Goal: Information Seeking & Learning: Check status

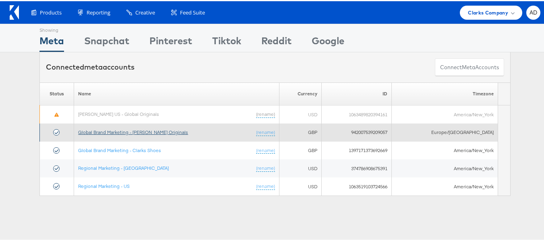
click at [142, 130] on link "Global Brand Marketing - [PERSON_NAME] Originals" at bounding box center [133, 131] width 110 height 6
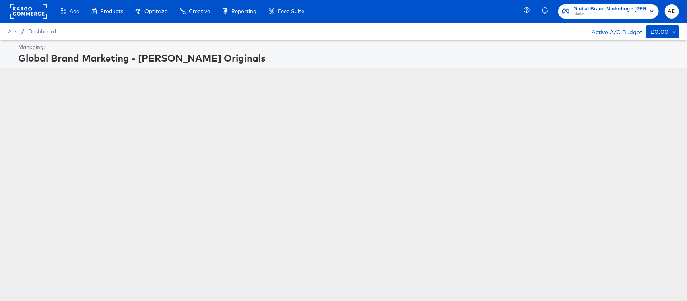
click at [177, 162] on div "Managing: Global Brand Marketing - [PERSON_NAME] Originals" at bounding box center [343, 140] width 687 height 201
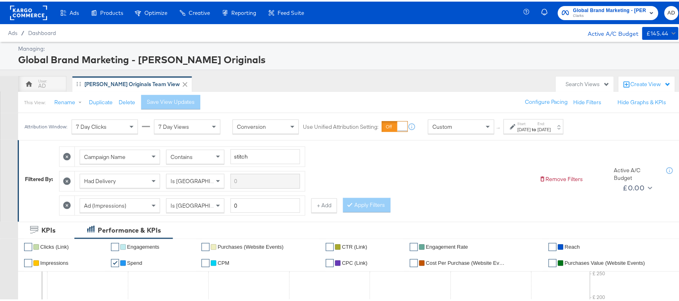
click at [531, 125] on div "[DATE]" at bounding box center [524, 128] width 13 height 6
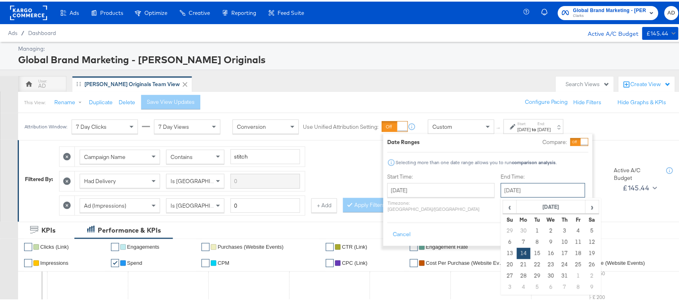
click at [505, 188] on input "[DATE]" at bounding box center [543, 189] width 85 height 14
click at [586, 210] on span "›" at bounding box center [592, 205] width 12 height 12
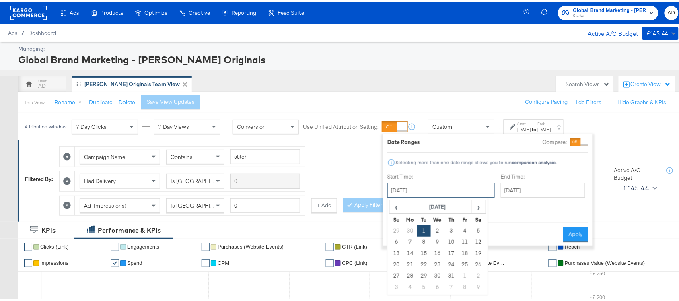
click at [438, 190] on input "[DATE]" at bounding box center [441, 189] width 107 height 14
click at [475, 207] on span "›" at bounding box center [479, 205] width 12 height 12
click at [462, 230] on td "1" at bounding box center [465, 229] width 14 height 11
type input "[DATE]"
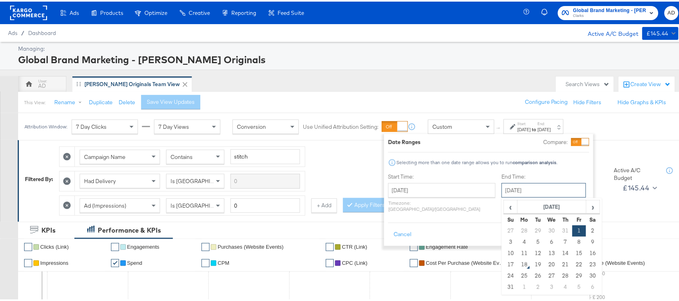
click at [539, 186] on input "[DATE]" at bounding box center [544, 189] width 85 height 14
click at [504, 264] on td "17" at bounding box center [511, 263] width 14 height 11
type input "[DATE]"
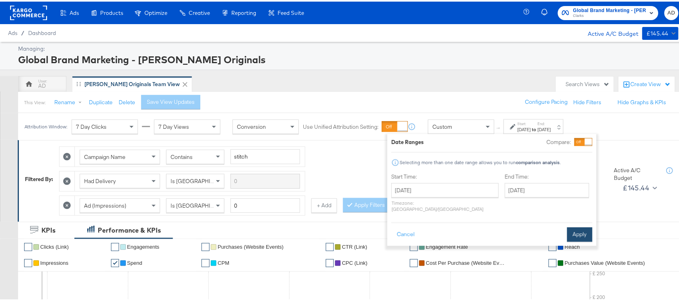
click at [578, 226] on button "Apply" at bounding box center [580, 233] width 25 height 14
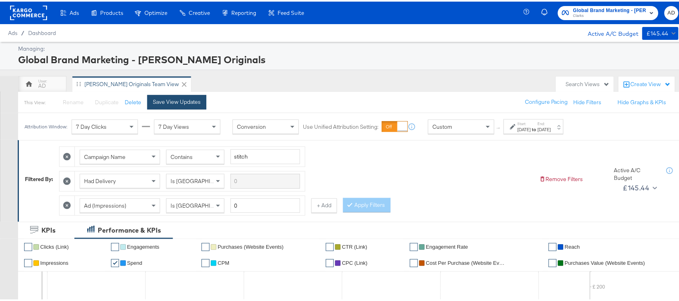
click at [168, 101] on div "Save View Updates" at bounding box center [177, 101] width 48 height 8
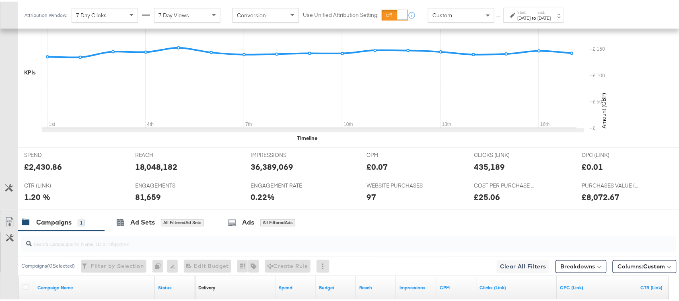
scroll to position [371, 0]
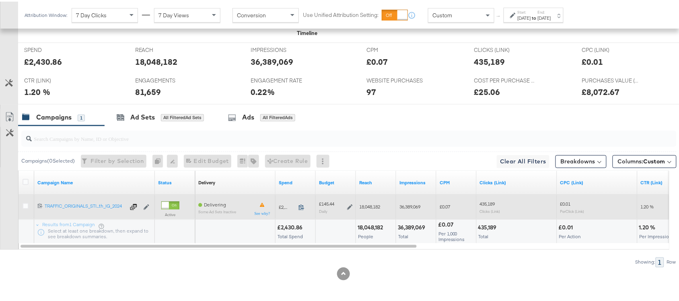
click at [302, 208] on icon at bounding box center [302, 206] width 6 height 6
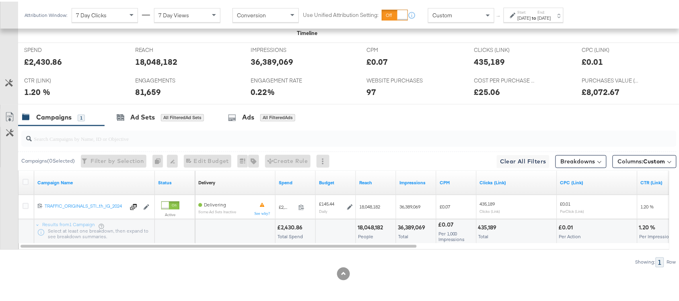
click at [531, 14] on div "[DATE]" at bounding box center [524, 16] width 13 height 6
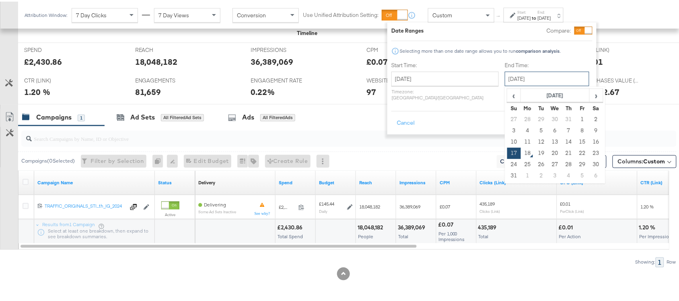
click at [505, 74] on input "[DATE]" at bounding box center [547, 77] width 85 height 14
click at [562, 139] on td "14" at bounding box center [569, 140] width 14 height 11
type input "[DATE]"
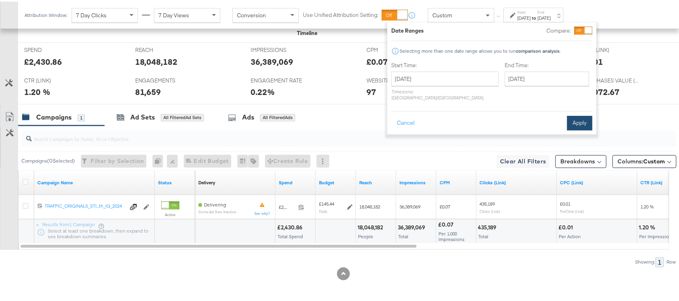
click at [574, 118] on button "Apply" at bounding box center [580, 121] width 25 height 14
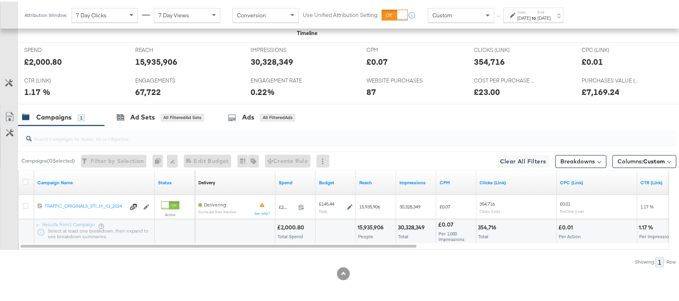
click at [551, 17] on div "[DATE]" at bounding box center [544, 16] width 13 height 6
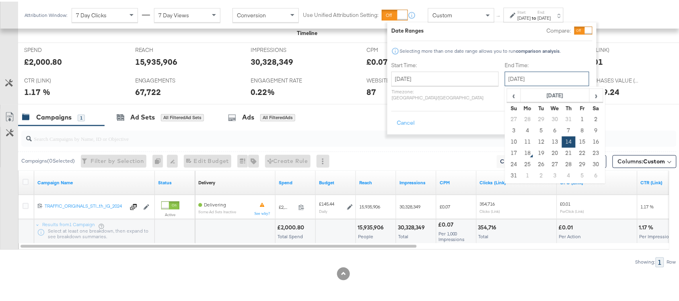
click at [505, 75] on input "[DATE]" at bounding box center [547, 77] width 85 height 14
click at [549, 139] on td "13" at bounding box center [556, 140] width 14 height 11
type input "[DATE]"
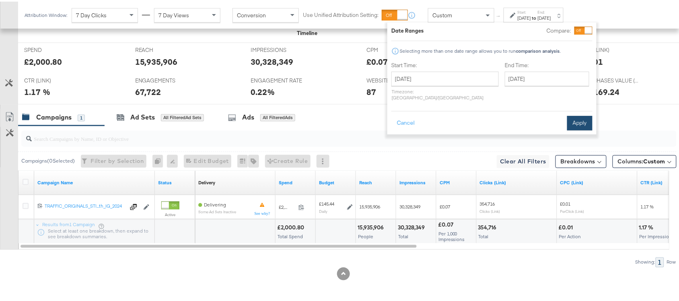
click at [574, 114] on button "Apply" at bounding box center [580, 121] width 25 height 14
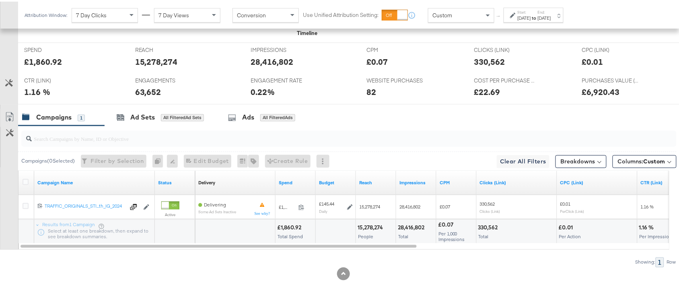
click at [538, 18] on strong "to" at bounding box center [534, 16] width 7 height 6
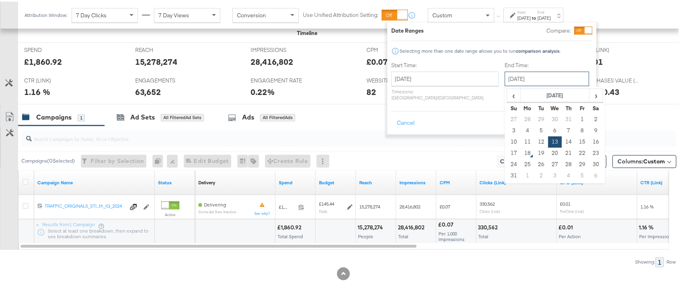
click at [506, 81] on input "[DATE]" at bounding box center [547, 77] width 85 height 14
click at [508, 153] on td "17" at bounding box center [515, 151] width 14 height 11
type input "[DATE]"
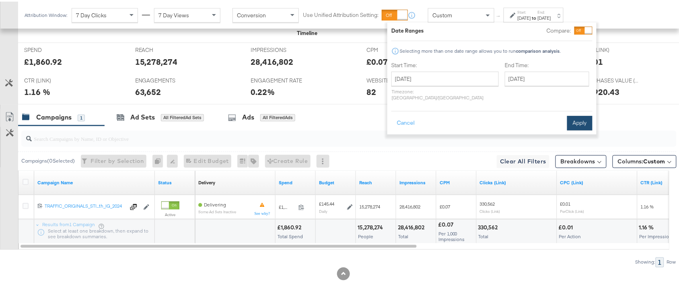
click at [584, 120] on button "Apply" at bounding box center [580, 121] width 25 height 14
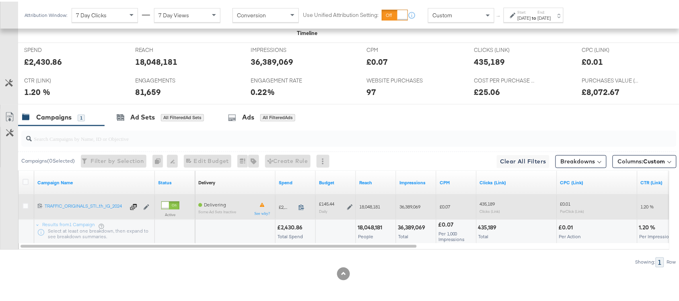
click at [299, 208] on icon at bounding box center [302, 206] width 6 height 6
click at [346, 206] on div "£145.44 Daily" at bounding box center [336, 206] width 34 height 12
click at [349, 206] on icon at bounding box center [350, 206] width 6 height 6
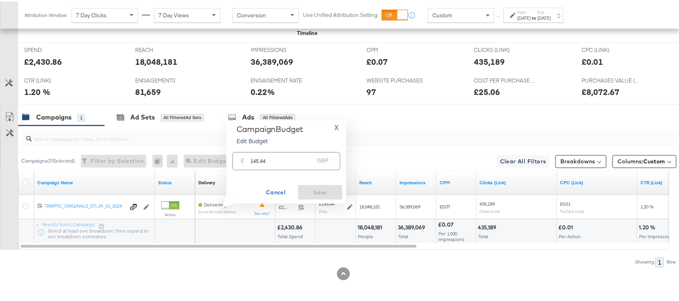
click at [273, 160] on input "145.44" at bounding box center [283, 156] width 64 height 17
paste input "£146.28"
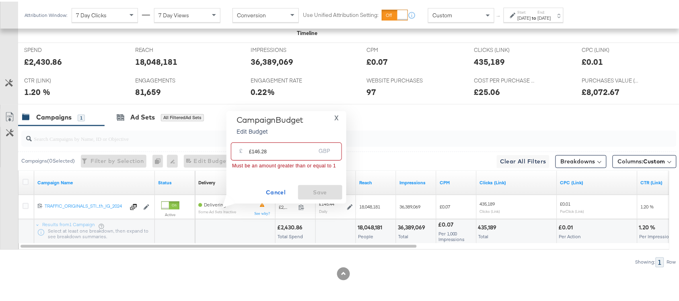
click at [254, 152] on input "£146.28" at bounding box center [282, 146] width 66 height 17
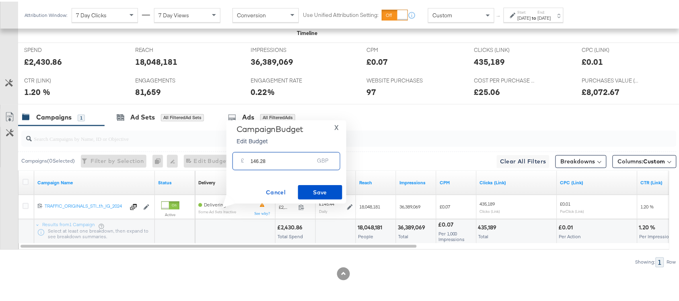
type input "146.28"
click at [335, 128] on span "X" at bounding box center [336, 125] width 4 height 11
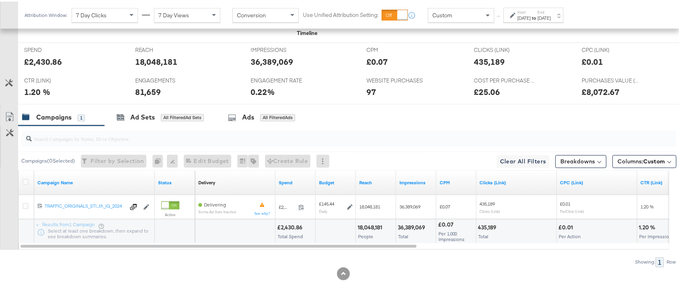
click at [427, 117] on div "Campaigns 1 Ad Sets All Filtered Ad Sets Ads All Filtered Ads" at bounding box center [352, 115] width 669 height 17
click at [421, 139] on input "search" at bounding box center [325, 134] width 586 height 16
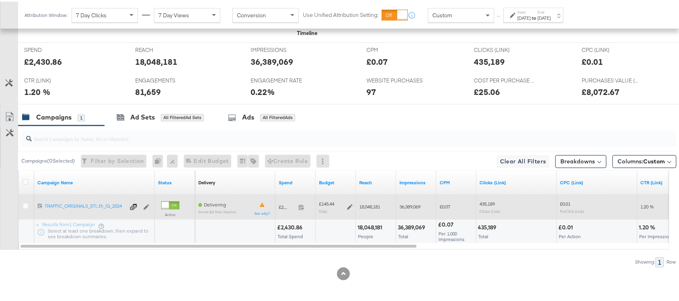
click at [348, 205] on icon at bounding box center [350, 206] width 6 height 6
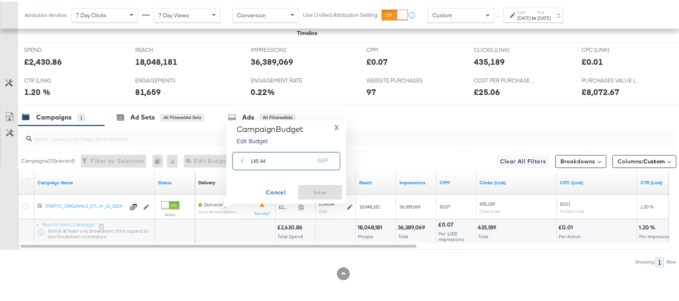
click at [276, 163] on input "145.44" at bounding box center [283, 156] width 64 height 17
paste input "£146.28"
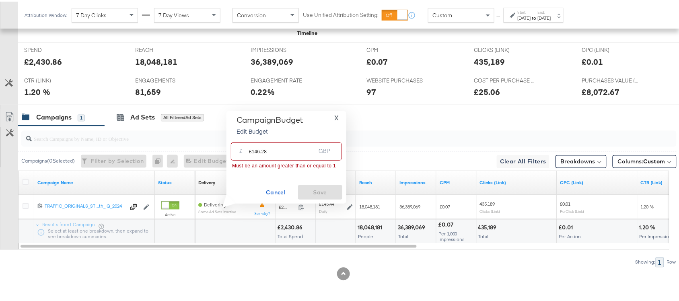
click at [252, 153] on input "£146.28" at bounding box center [282, 146] width 66 height 17
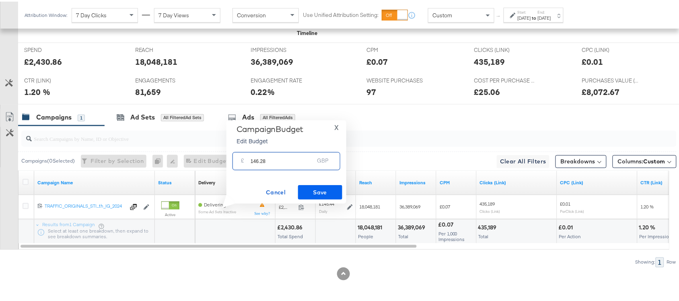
type input "146.28"
click at [326, 190] on span "Save" at bounding box center [320, 191] width 38 height 10
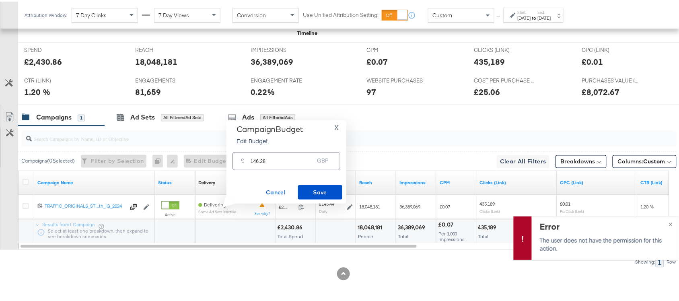
click at [337, 125] on span "X" at bounding box center [336, 125] width 4 height 11
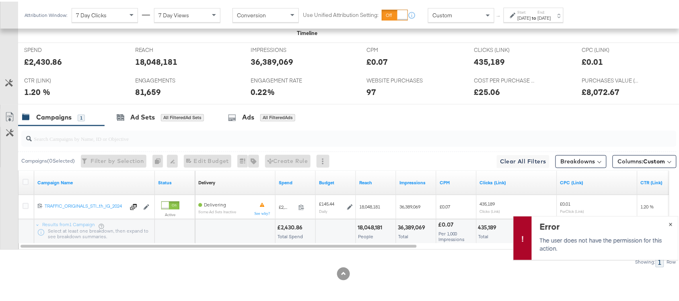
click at [669, 224] on span "×" at bounding box center [671, 221] width 4 height 9
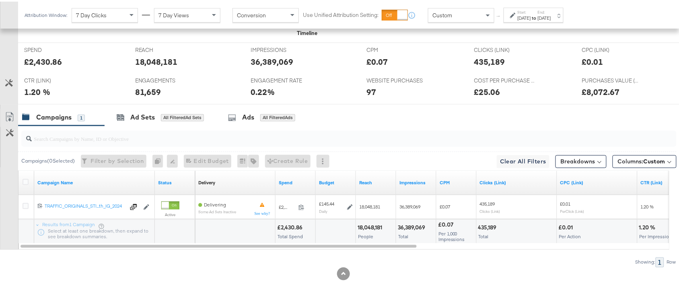
click at [418, 114] on div "Campaigns 1 Ad Sets All Filtered Ad Sets Ads All Filtered Ads" at bounding box center [352, 115] width 669 height 17
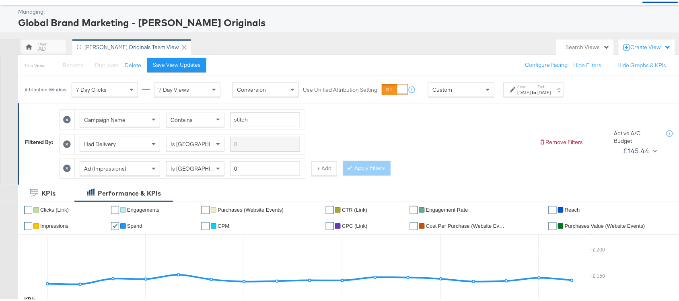
scroll to position [0, 0]
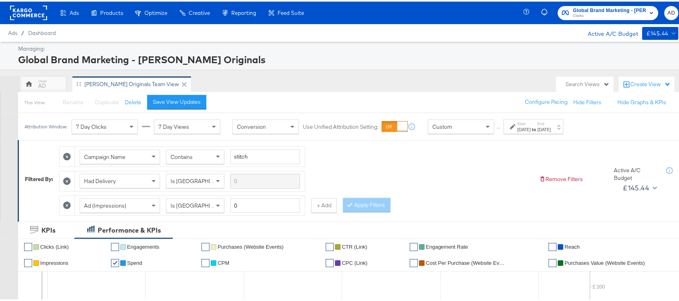
click at [576, 23] on div "Ads / Dashboard Active A/C Budget £145.44" at bounding box center [343, 32] width 687 height 18
click at [608, 13] on span "Clarks" at bounding box center [610, 14] width 73 height 6
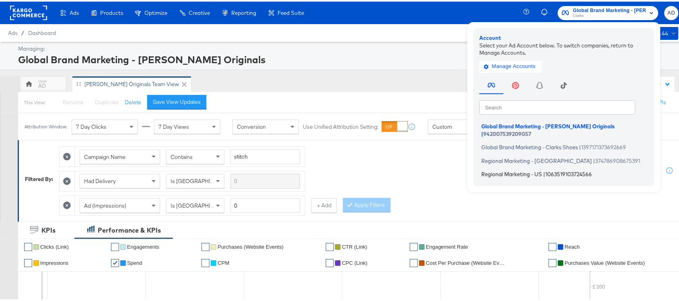
click at [500, 169] on span "Regional Marketing - US" at bounding box center [512, 172] width 61 height 6
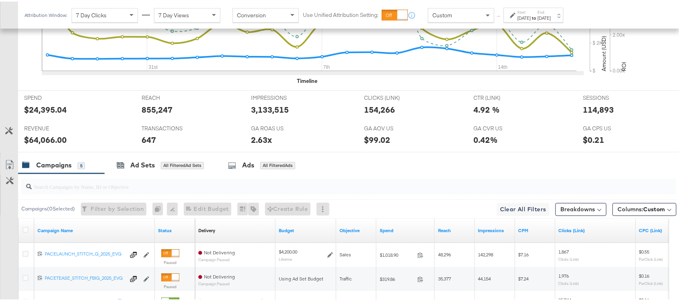
scroll to position [421, 0]
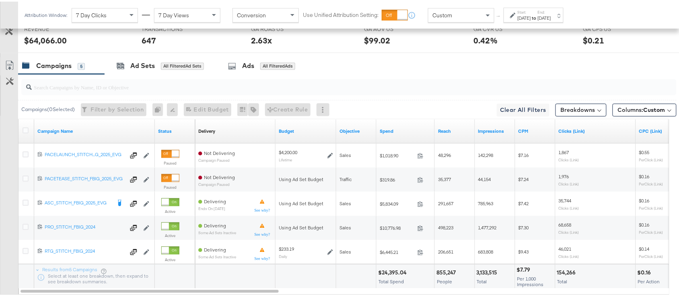
click at [549, 7] on div "Start: Jul 27th 2025 to End: Aug 17th 2025" at bounding box center [534, 13] width 60 height 15
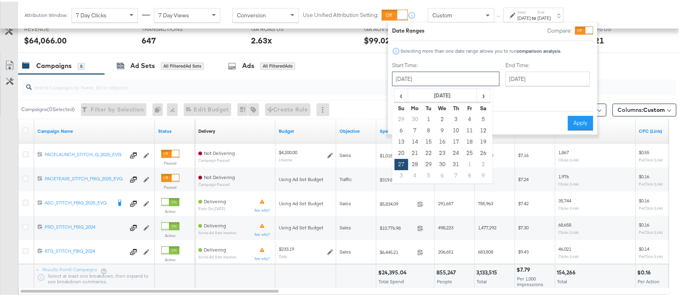
click at [444, 78] on input "July 27th 2025" at bounding box center [445, 77] width 107 height 14
click at [484, 100] on th "›" at bounding box center [484, 94] width 14 height 14
click at [442, 143] on td "13" at bounding box center [443, 140] width 14 height 11
type input "[DATE]"
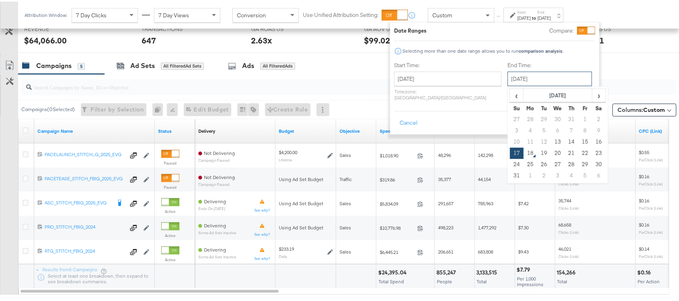
click at [511, 78] on input "[DATE]" at bounding box center [550, 77] width 85 height 14
click at [551, 138] on td "13" at bounding box center [558, 140] width 14 height 11
type input "[DATE]"
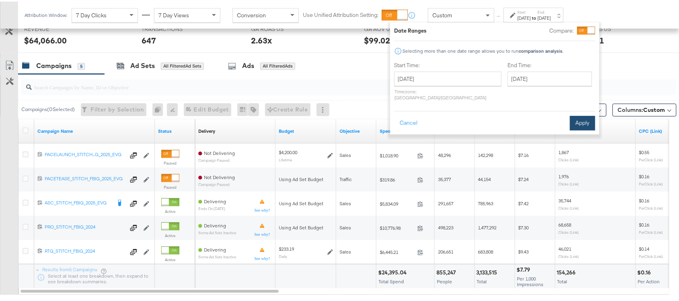
click at [579, 117] on button "Apply" at bounding box center [582, 121] width 25 height 14
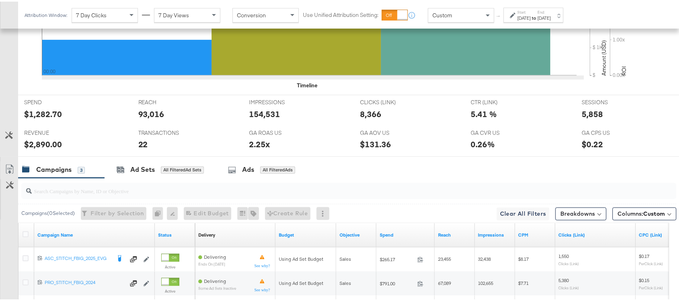
scroll to position [419, 0]
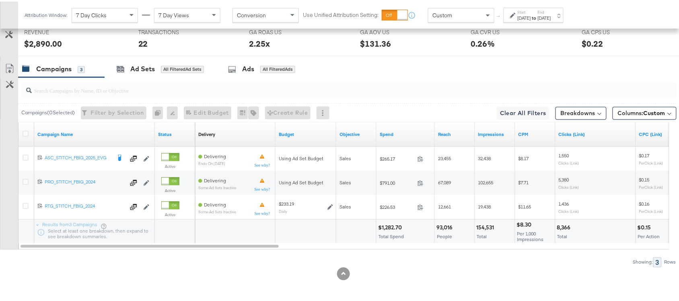
click at [397, 225] on div "$1,282.70" at bounding box center [391, 227] width 26 height 8
copy div "1,282.70"
click at [397, 225] on div "$1,282.70" at bounding box center [391, 227] width 26 height 8
click at [423, 87] on input "search" at bounding box center [325, 86] width 586 height 16
click at [485, 226] on div "154,531" at bounding box center [487, 227] width 20 height 8
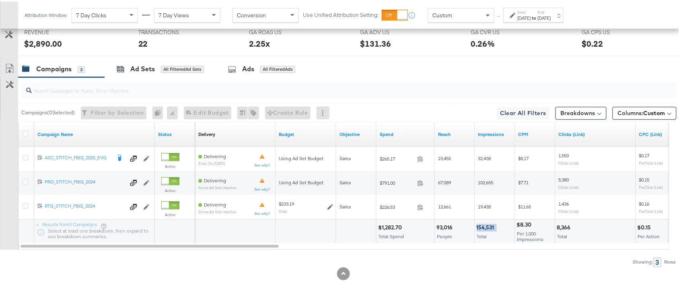
click at [485, 226] on div "154,531" at bounding box center [487, 227] width 20 height 8
copy div "154,531"
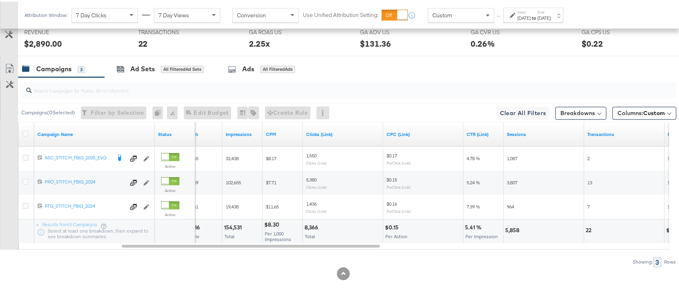
click at [317, 226] on div "8,366" at bounding box center [313, 227] width 16 height 8
copy div "8,366"
click at [317, 226] on div "8,366" at bounding box center [313, 227] width 16 height 8
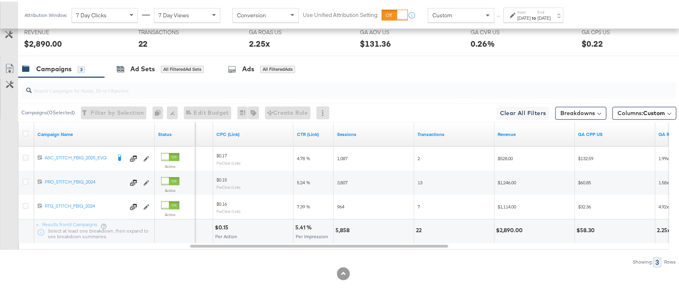
click at [343, 228] on div "5,858" at bounding box center [344, 229] width 17 height 8
copy div "5,858"
click at [343, 228] on div "5,858" at bounding box center [344, 229] width 17 height 8
click at [507, 229] on div "$2,890.00" at bounding box center [511, 229] width 29 height 8
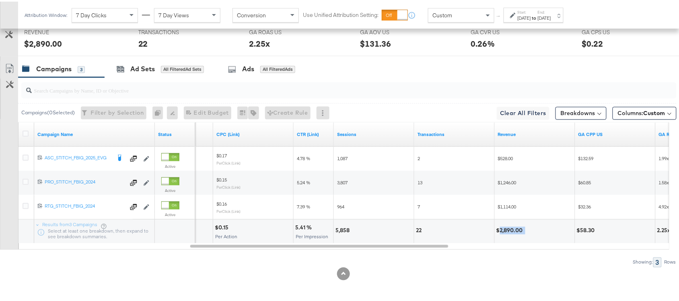
copy div "2,890.00"
click at [540, 25] on div "Attribution Window: 7 Day Clicks 7 Day Views Conversion Use Unified Attribution…" at bounding box center [296, 13] width 556 height 27
click at [551, 12] on label "End:" at bounding box center [544, 10] width 13 height 5
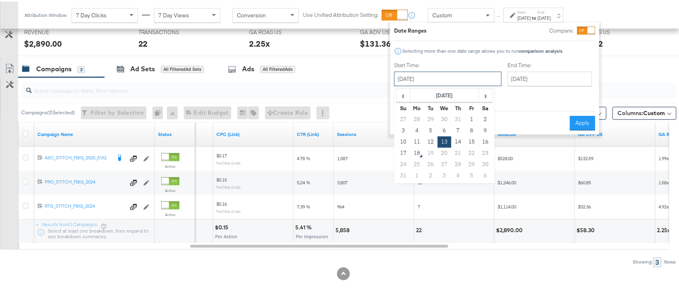
click at [421, 73] on input "[DATE]" at bounding box center [447, 77] width 107 height 14
click at [464, 141] on td "14" at bounding box center [459, 140] width 14 height 11
type input "[DATE]"
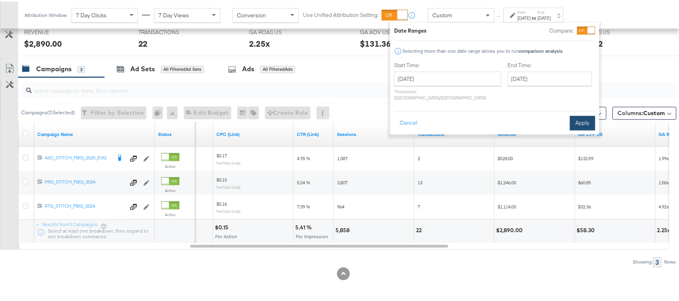
click at [577, 119] on button "Apply" at bounding box center [582, 121] width 25 height 14
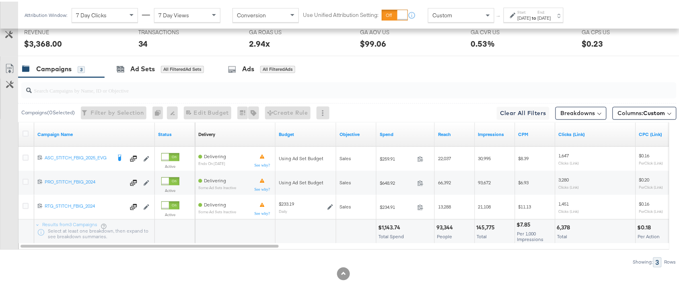
click at [385, 226] on div "$1,143.74" at bounding box center [390, 227] width 25 height 8
copy div "1,143.74"
click at [385, 226] on div "$1,143.74" at bounding box center [390, 227] width 25 height 8
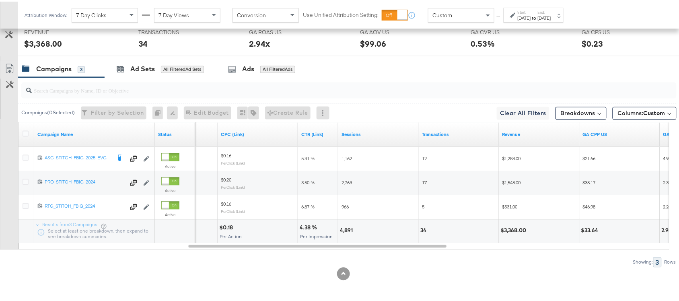
click at [551, 12] on label "End:" at bounding box center [544, 10] width 13 height 5
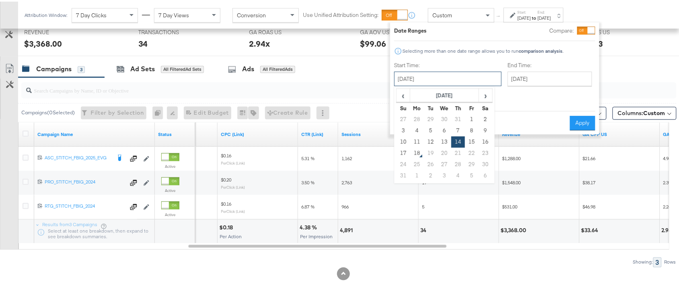
click at [417, 83] on input "[DATE]" at bounding box center [447, 77] width 107 height 14
click at [474, 140] on td "15" at bounding box center [472, 140] width 14 height 11
type input "August 15th 2025"
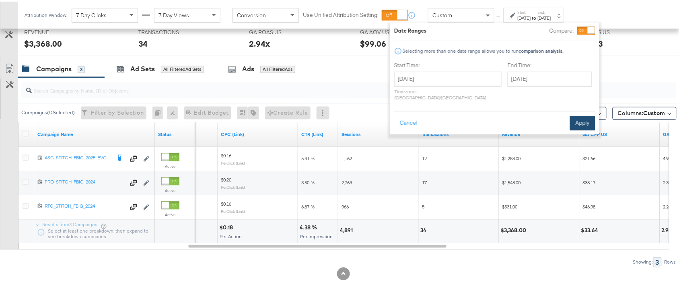
click at [580, 115] on button "Apply" at bounding box center [582, 121] width 25 height 14
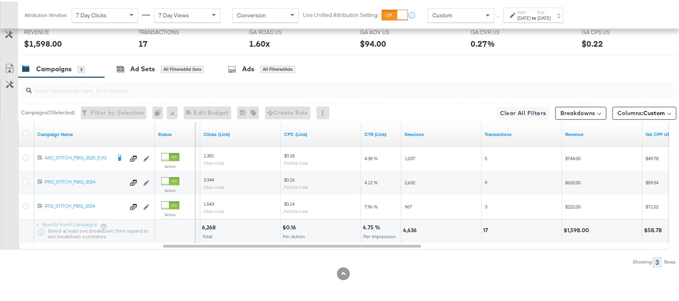
click at [528, 21] on div "Start: Aug 15th 2025 to End: Aug 15th 2025" at bounding box center [534, 13] width 60 height 15
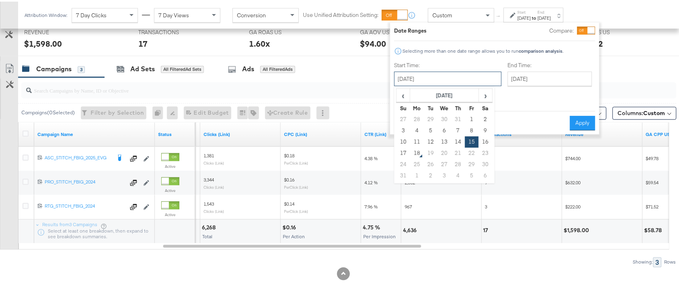
click at [439, 73] on input "August 15th 2025" at bounding box center [447, 77] width 107 height 14
click at [485, 143] on td "16" at bounding box center [486, 140] width 14 height 11
type input "August 16th 2025"
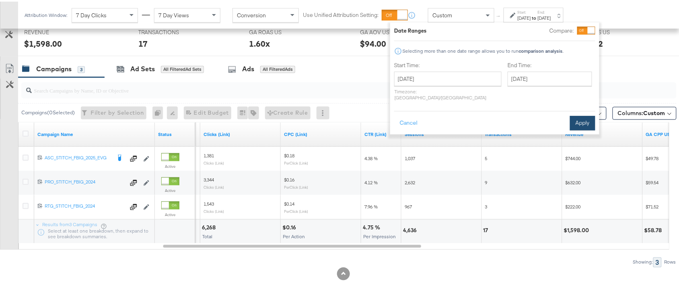
click at [582, 116] on button "Apply" at bounding box center [582, 121] width 25 height 14
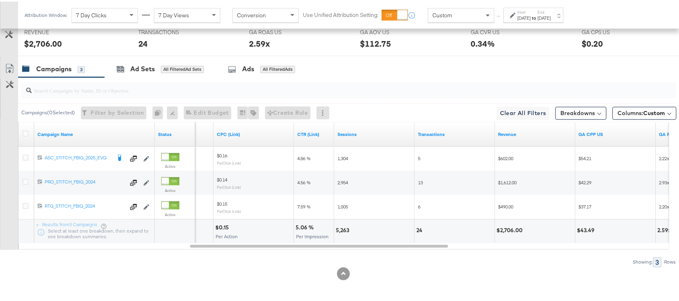
click at [522, 9] on label "Start:" at bounding box center [524, 10] width 13 height 5
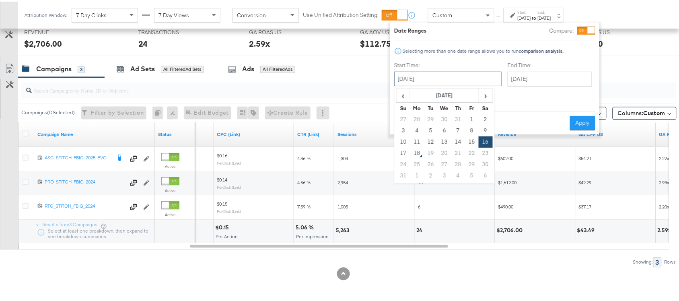
click at [423, 73] on input "August 16th 2025" at bounding box center [447, 77] width 107 height 14
click at [409, 151] on td "17" at bounding box center [404, 151] width 14 height 11
type input "[DATE]"
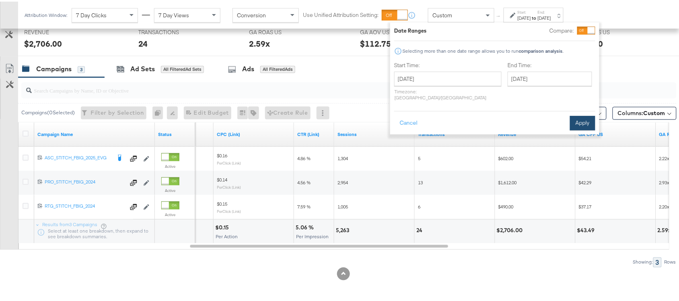
click at [578, 114] on button "Apply" at bounding box center [582, 121] width 25 height 14
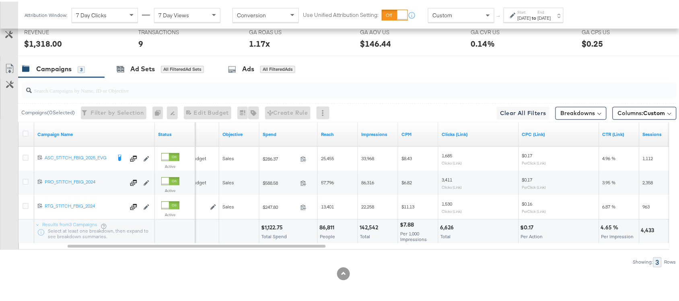
click at [270, 229] on div "$1,122.75" at bounding box center [273, 227] width 24 height 8
copy div "1,122.75"
click at [369, 226] on div "142,542" at bounding box center [370, 227] width 21 height 8
copy div "142,542"
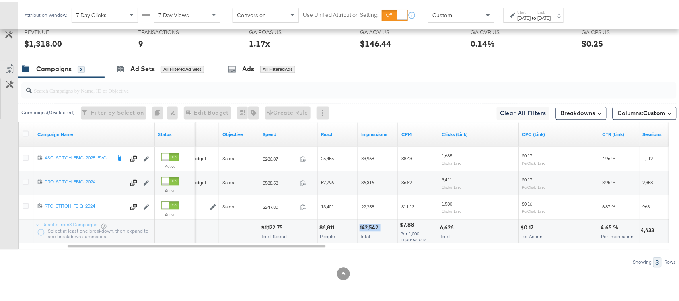
click at [369, 226] on div "142,542" at bounding box center [370, 227] width 21 height 8
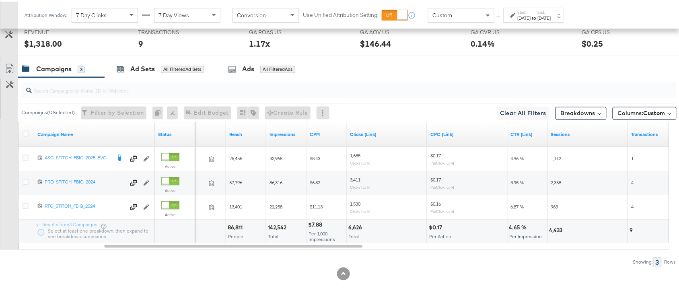
click at [351, 225] on div "6,626" at bounding box center [357, 227] width 16 height 8
copy div "6,626"
click at [351, 225] on div "6,626" at bounding box center [357, 227] width 16 height 8
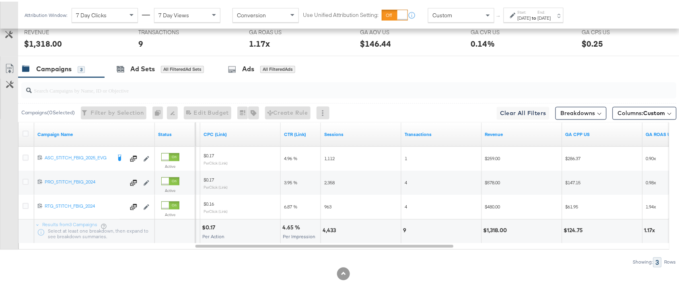
click at [330, 227] on div "4,433" at bounding box center [331, 229] width 16 height 8
copy div "4,433"
click at [330, 227] on div "4,433" at bounding box center [331, 229] width 16 height 8
click at [404, 228] on div "9" at bounding box center [406, 229] width 6 height 8
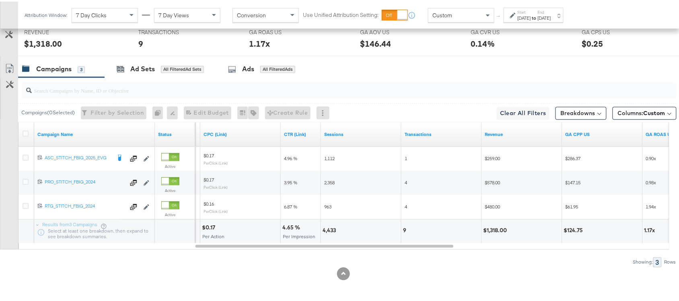
click at [498, 232] on div "$1,318.00" at bounding box center [497, 229] width 26 height 8
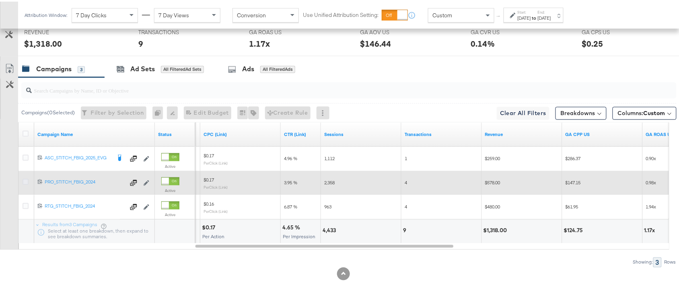
click at [27, 182] on icon at bounding box center [26, 181] width 6 height 6
click at [0, 0] on input "checkbox" at bounding box center [0, 0] width 0 height 0
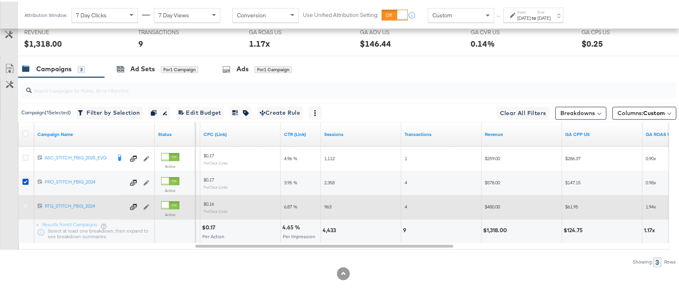
click at [25, 205] on icon at bounding box center [26, 205] width 6 height 6
click at [0, 0] on input "checkbox" at bounding box center [0, 0] width 0 height 0
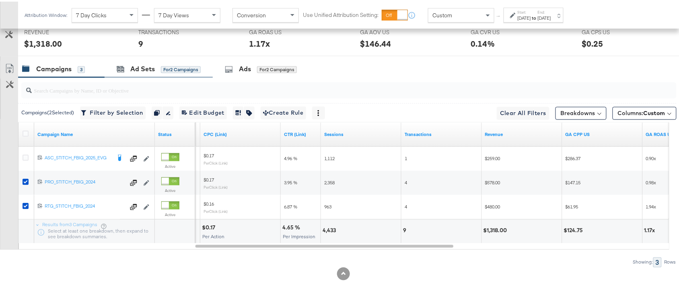
click at [144, 74] on div "Ad Sets for 2 Campaigns" at bounding box center [159, 67] width 108 height 17
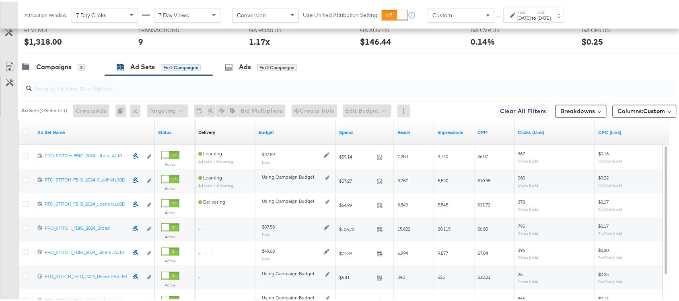
click at [538, 14] on strong "to" at bounding box center [534, 16] width 7 height 6
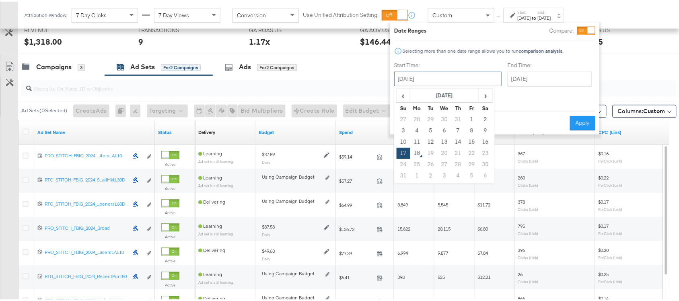
click at [425, 80] on input "[DATE]" at bounding box center [447, 77] width 107 height 14
click at [443, 141] on td "13" at bounding box center [445, 140] width 14 height 11
type input "[DATE]"
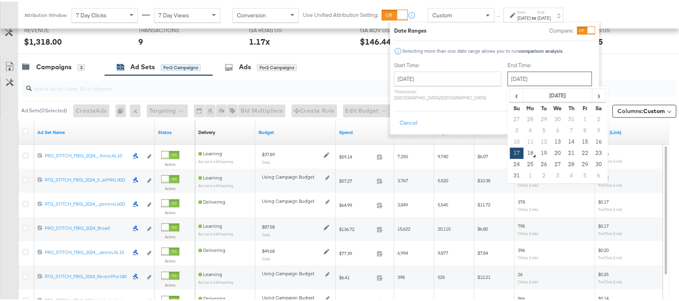
click at [536, 83] on input "[DATE]" at bounding box center [550, 77] width 85 height 14
click at [551, 144] on td "13" at bounding box center [558, 140] width 14 height 11
type input "[DATE]"
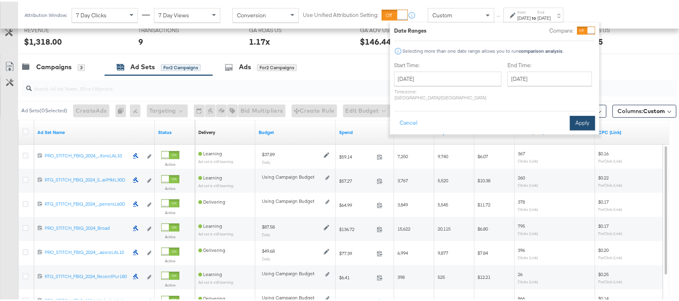
click at [574, 114] on button "Apply" at bounding box center [582, 121] width 25 height 14
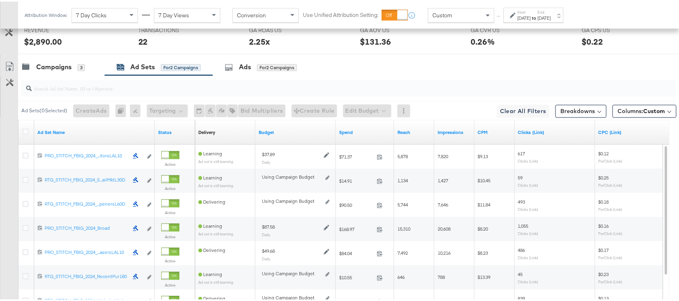
scroll to position [516, 0]
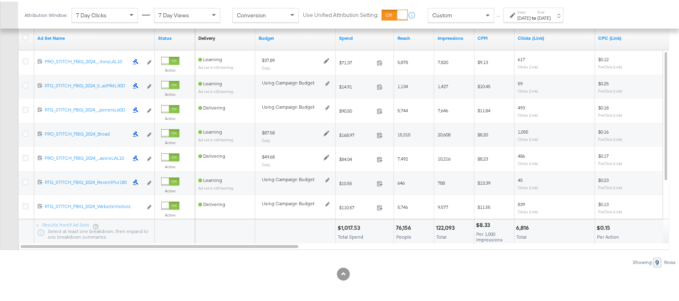
click at [347, 223] on div "$1,017.53" at bounding box center [350, 227] width 25 height 8
click at [447, 226] on div "122,093" at bounding box center [446, 227] width 21 height 8
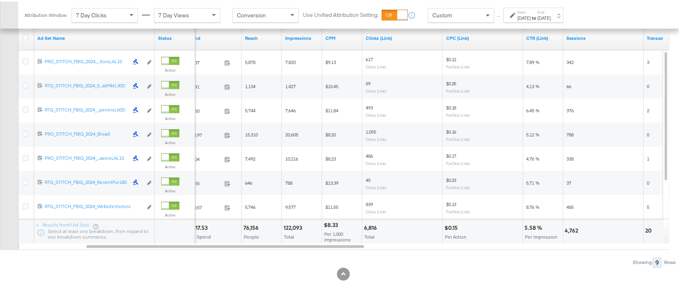
click at [369, 228] on div "6,816" at bounding box center [371, 227] width 15 height 8
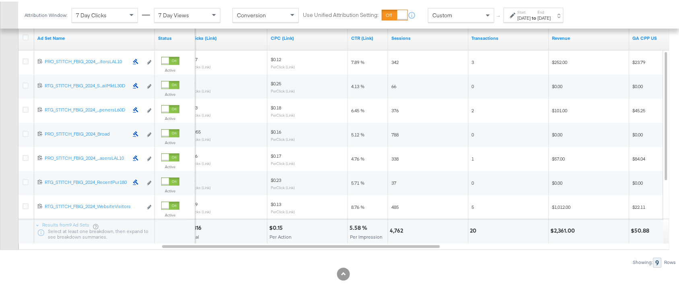
click at [394, 232] on div "4,762" at bounding box center [398, 229] width 16 height 8
click at [472, 229] on div "20" at bounding box center [475, 229] width 9 height 8
click at [564, 228] on div "$2,361.00" at bounding box center [564, 229] width 27 height 8
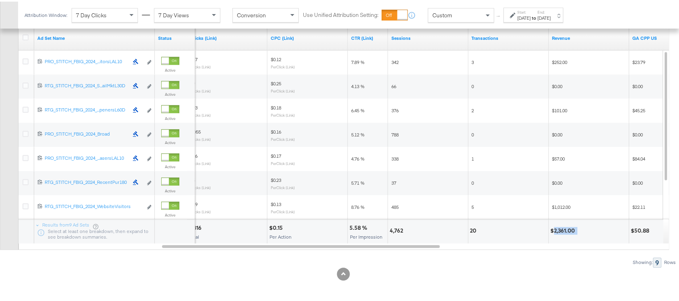
click at [564, 228] on div "$2,361.00" at bounding box center [564, 229] width 27 height 8
click at [551, 11] on label "End:" at bounding box center [544, 10] width 13 height 5
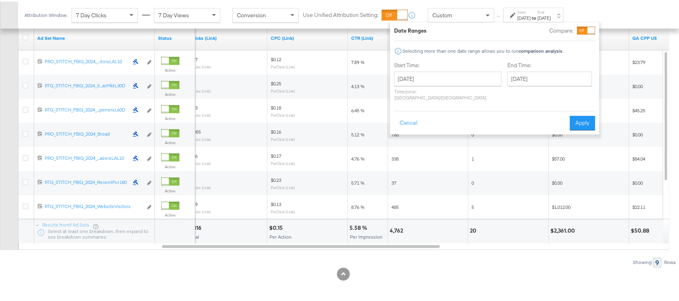
click at [428, 69] on div "Start Time: August 13th 2025 ‹ August 2025 › Su Mo Tu We Th Fr Sa 27 28 29 30 3…" at bounding box center [447, 81] width 107 height 43
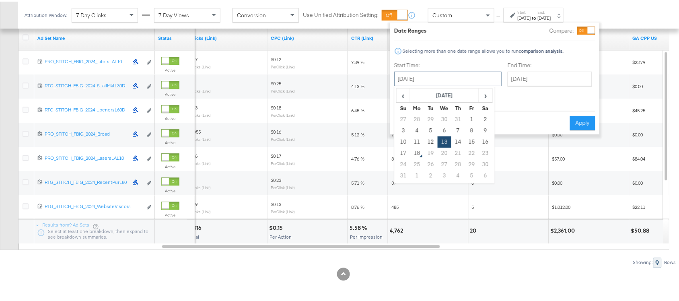
click at [439, 77] on input "[DATE]" at bounding box center [447, 77] width 107 height 14
click at [457, 139] on td "14" at bounding box center [459, 140] width 14 height 11
type input "[DATE]"
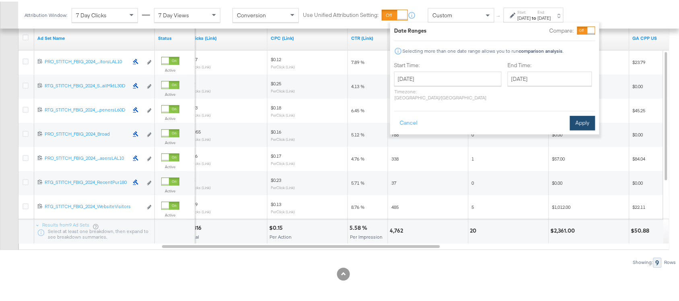
click at [584, 115] on button "Apply" at bounding box center [582, 121] width 25 height 14
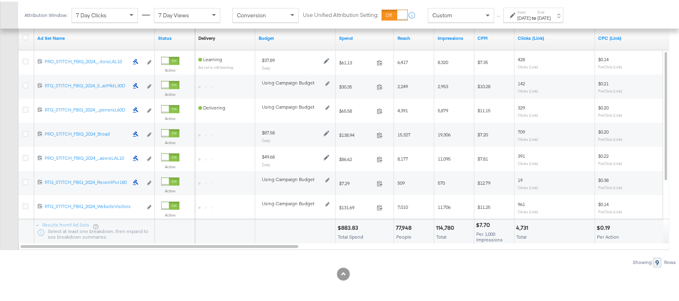
click at [347, 226] on div "$883.83" at bounding box center [349, 227] width 23 height 8
click at [440, 226] on div "114,780" at bounding box center [446, 227] width 21 height 8
click at [526, 228] on div "4,731" at bounding box center [524, 227] width 14 height 8
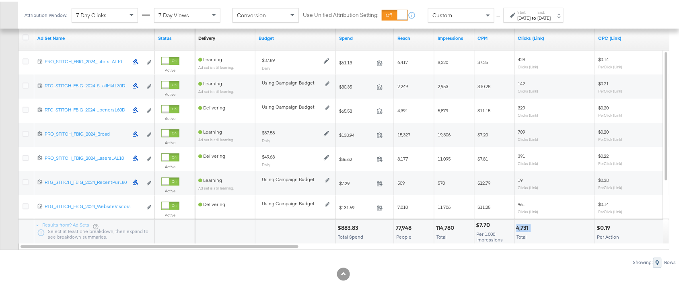
click at [526, 228] on div "4,731" at bounding box center [524, 227] width 14 height 8
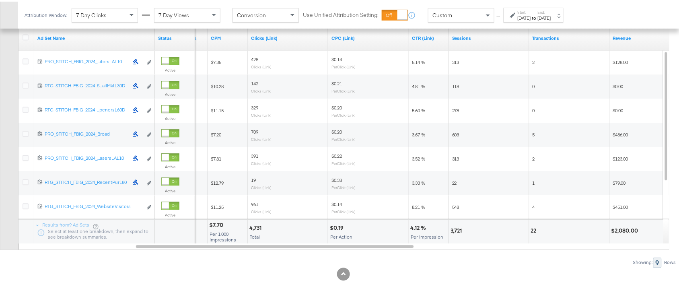
click at [453, 228] on div "3,721" at bounding box center [458, 229] width 14 height 8
click at [530, 229] on div "22" at bounding box center [570, 230] width 80 height 24
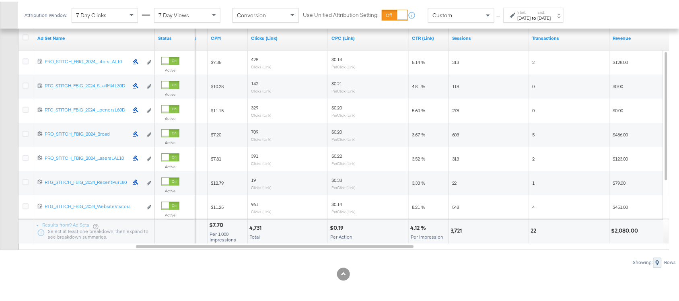
click at [628, 231] on div "$2,080.00" at bounding box center [626, 229] width 29 height 8
click at [531, 16] on div "[DATE]" at bounding box center [524, 16] width 13 height 6
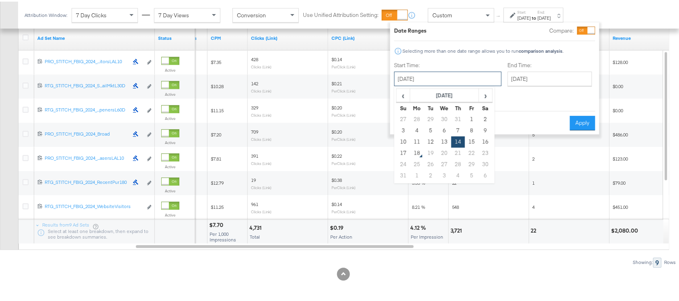
click at [425, 73] on input "[DATE]" at bounding box center [447, 77] width 107 height 14
click at [472, 139] on td "15" at bounding box center [472, 140] width 14 height 11
type input "August 15th 2025"
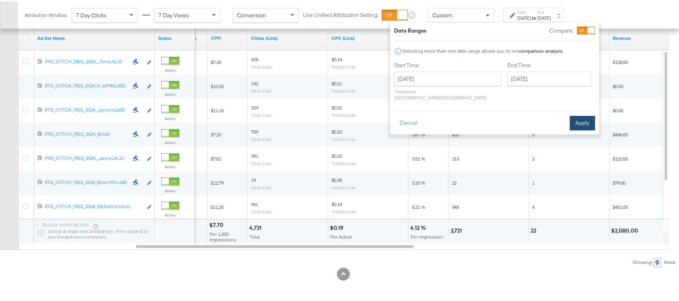
click at [577, 115] on button "Apply" at bounding box center [582, 121] width 25 height 14
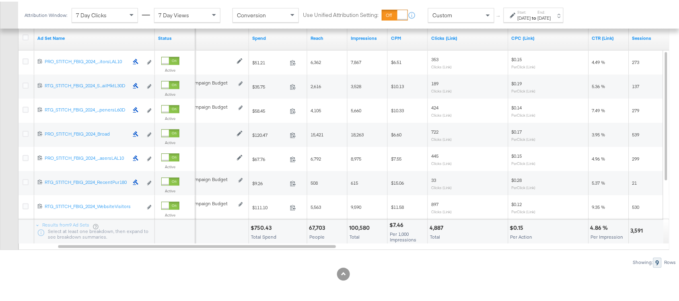
click at [264, 227] on div "$750.43" at bounding box center [262, 227] width 23 height 8
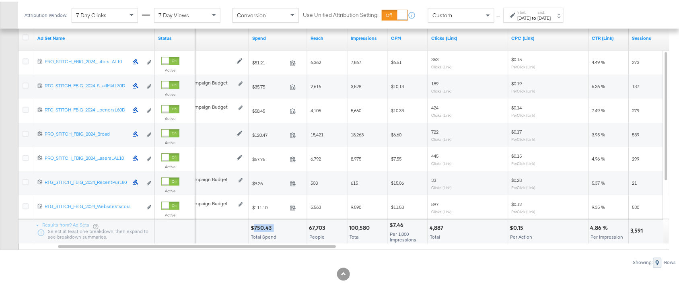
click at [264, 227] on div "$750.43" at bounding box center [262, 227] width 23 height 8
click at [357, 225] on div "100,580" at bounding box center [360, 227] width 23 height 8
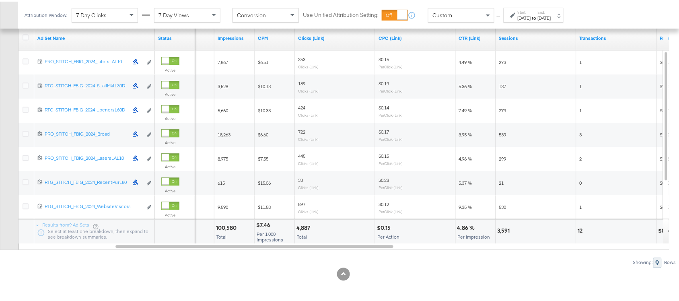
click at [305, 226] on div "4,887" at bounding box center [305, 227] width 16 height 8
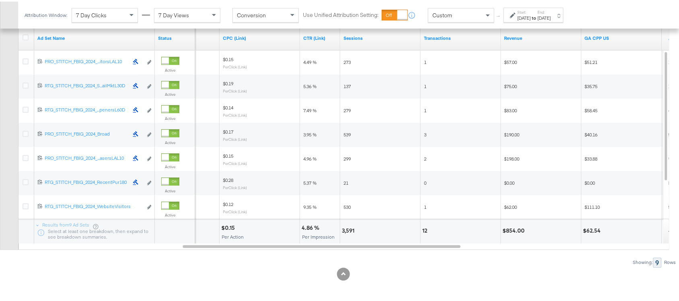
click at [347, 228] on div "3,591" at bounding box center [349, 229] width 15 height 8
click at [423, 227] on div "12" at bounding box center [426, 229] width 7 height 8
click at [516, 227] on div "$854.00" at bounding box center [515, 229] width 25 height 8
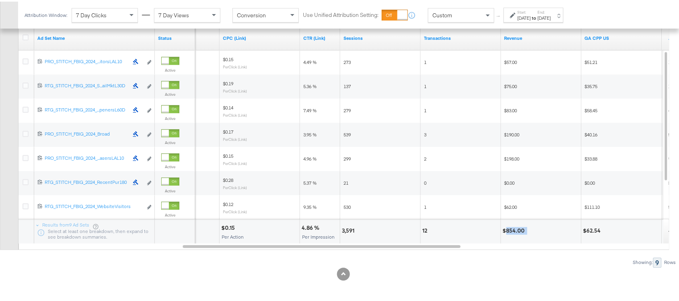
click at [516, 227] on div "$854.00" at bounding box center [515, 229] width 25 height 8
click at [542, 21] on div "Start: Aug 15th 2025 to End: Aug 15th 2025" at bounding box center [534, 13] width 60 height 15
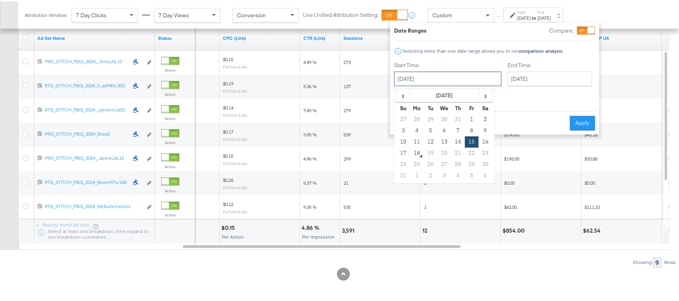
click at [420, 75] on input "August 15th 2025" at bounding box center [447, 77] width 107 height 14
click at [484, 140] on td "16" at bounding box center [486, 140] width 14 height 11
type input "August 16th 2025"
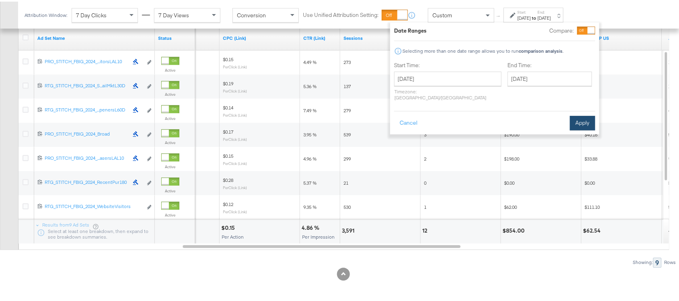
click at [587, 115] on button "Apply" at bounding box center [582, 121] width 25 height 14
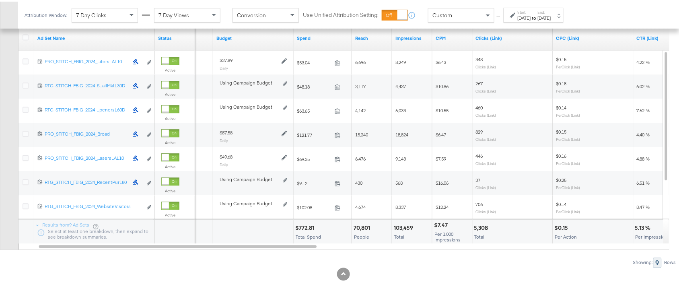
click at [300, 223] on div "$772.81" at bounding box center [305, 227] width 21 height 8
click at [405, 227] on div "103,459" at bounding box center [405, 227] width 22 height 8
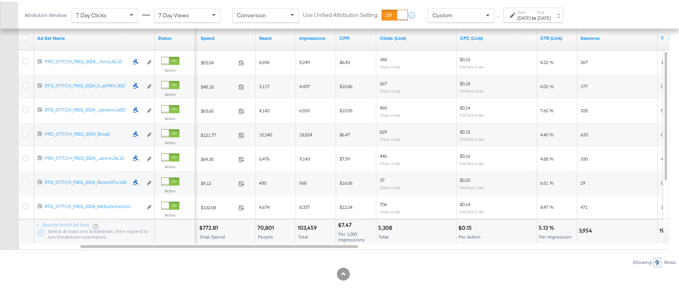
click at [382, 227] on div "5,308" at bounding box center [386, 227] width 17 height 8
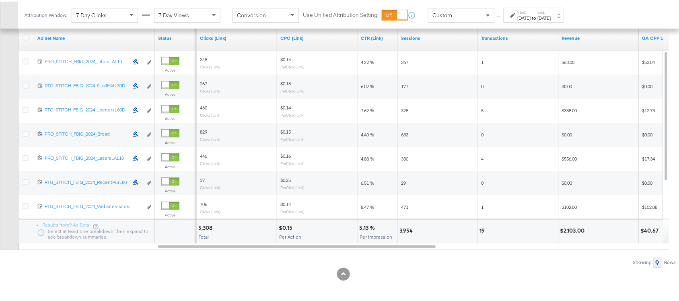
click at [403, 228] on div "3,954" at bounding box center [408, 229] width 16 height 8
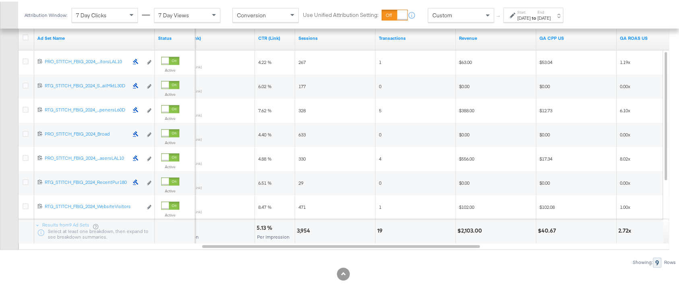
click at [379, 231] on div "19" at bounding box center [382, 229] width 8 height 8
click at [469, 228] on div "$2,103.00" at bounding box center [471, 229] width 27 height 8
click at [538, 16] on strong "to" at bounding box center [534, 16] width 7 height 6
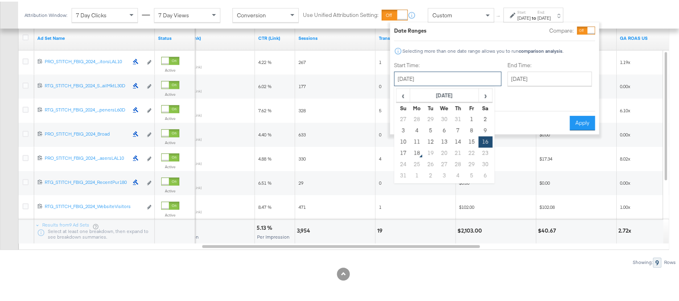
click at [425, 71] on input "August 16th 2025" at bounding box center [447, 77] width 107 height 14
click at [407, 152] on td "17" at bounding box center [404, 151] width 14 height 11
type input "[DATE]"
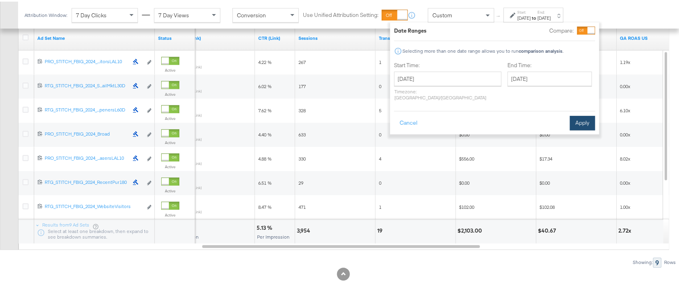
click at [586, 114] on button "Apply" at bounding box center [582, 121] width 25 height 14
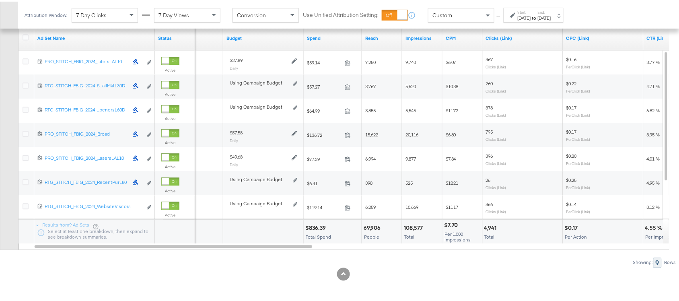
click at [315, 226] on div "$836.39" at bounding box center [317, 227] width 23 height 8
click at [420, 228] on div "108,577" at bounding box center [414, 227] width 21 height 8
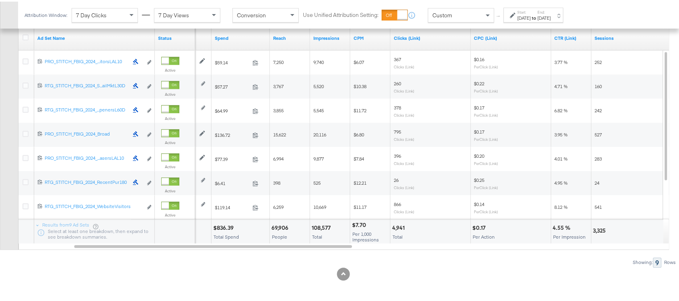
click at [400, 228] on div "4,941" at bounding box center [399, 227] width 15 height 8
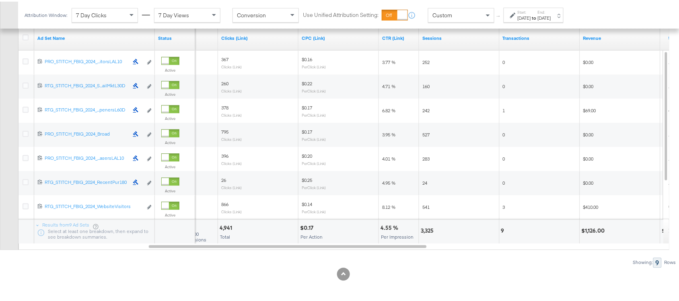
click at [424, 228] on div "3,325" at bounding box center [428, 229] width 15 height 8
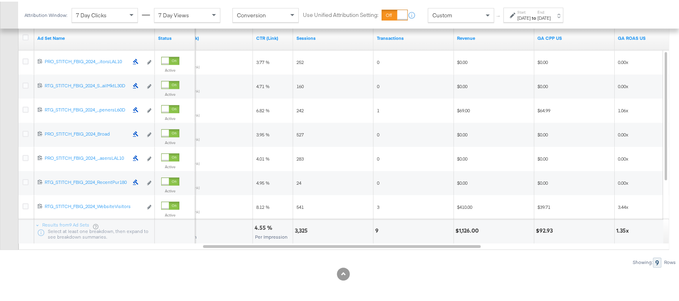
click at [376, 228] on div "9" at bounding box center [379, 229] width 6 height 8
click at [465, 229] on div "$1,126.00" at bounding box center [469, 229] width 26 height 8
click at [538, 18] on strong "to" at bounding box center [534, 16] width 7 height 6
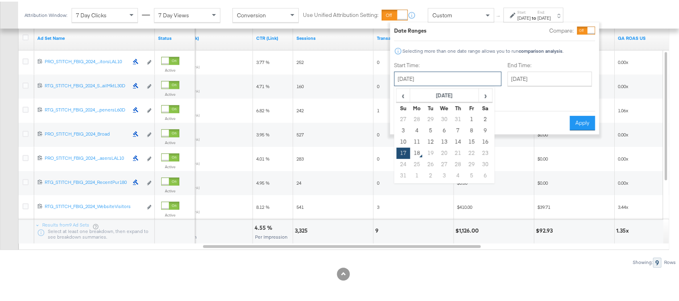
click at [449, 72] on input "[DATE]" at bounding box center [447, 77] width 107 height 14
click at [403, 140] on td "10" at bounding box center [404, 140] width 14 height 11
type input "August 10th 2025"
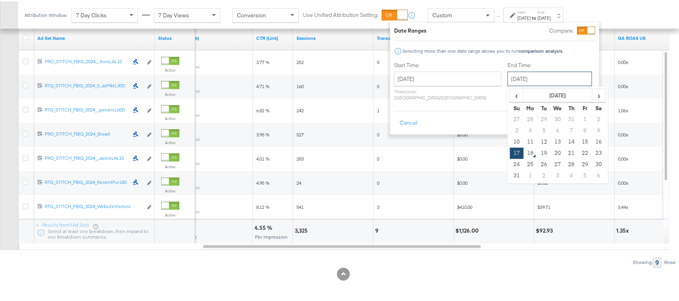
click at [522, 79] on input "[DATE]" at bounding box center [550, 77] width 85 height 14
click at [592, 141] on td "16" at bounding box center [599, 140] width 14 height 11
type input "August 16th 2025"
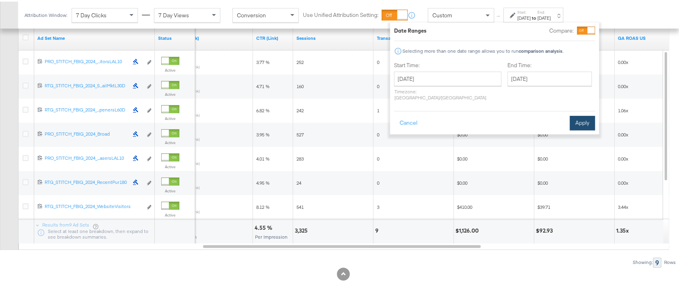
click at [578, 115] on button "Apply" at bounding box center [582, 121] width 25 height 14
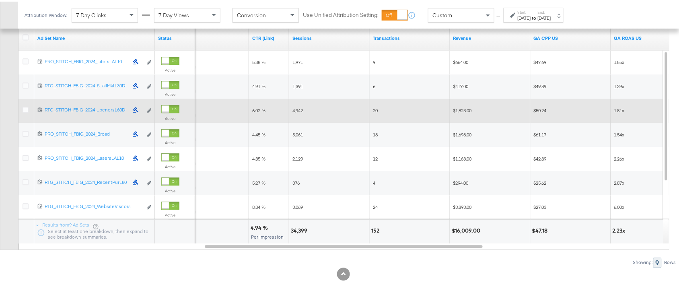
scroll to position [0, 0]
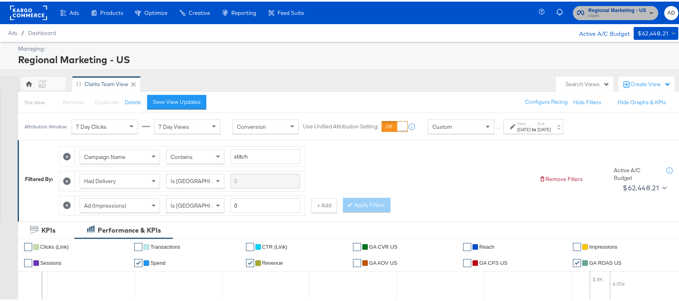
click at [618, 12] on span "Clarks" at bounding box center [618, 14] width 58 height 6
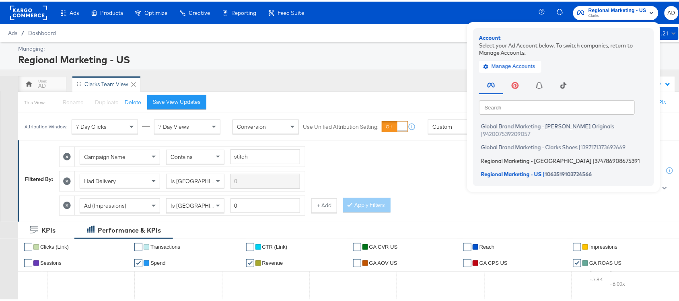
click at [504, 156] on span "Regional Marketing - [GEOGRAPHIC_DATA]" at bounding box center [536, 159] width 111 height 6
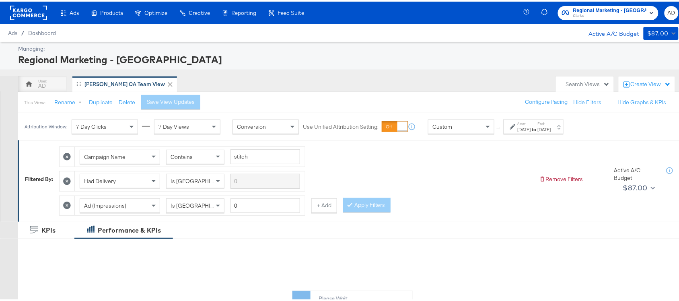
click at [551, 128] on div "[DATE]" at bounding box center [544, 128] width 13 height 6
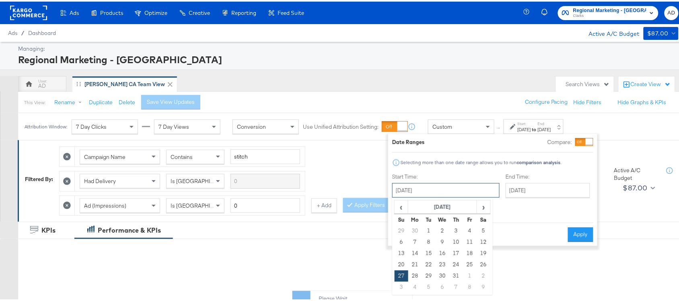
click at [435, 192] on input "[DATE]" at bounding box center [445, 189] width 107 height 14
click at [485, 208] on span "›" at bounding box center [484, 205] width 12 height 12
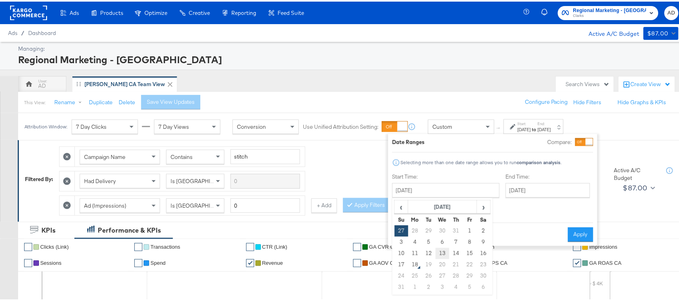
click at [444, 255] on td "13" at bounding box center [443, 251] width 14 height 11
type input "[DATE]"
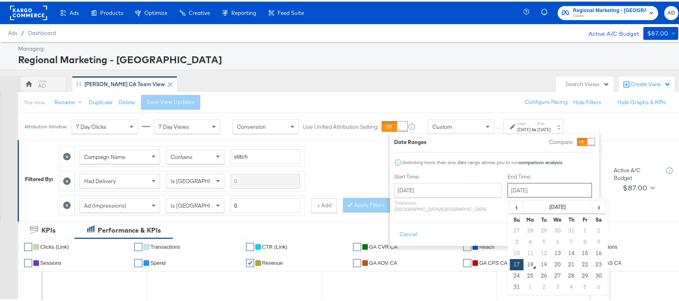
click at [543, 188] on input "[DATE]" at bounding box center [550, 189] width 85 height 14
click at [551, 254] on td "13" at bounding box center [558, 251] width 14 height 11
type input "[DATE]"
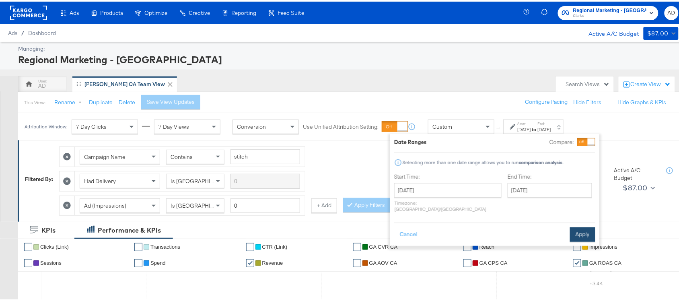
click at [576, 226] on button "Apply" at bounding box center [582, 233] width 25 height 14
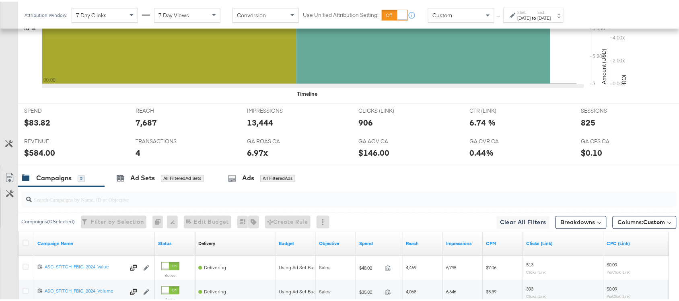
scroll to position [395, 0]
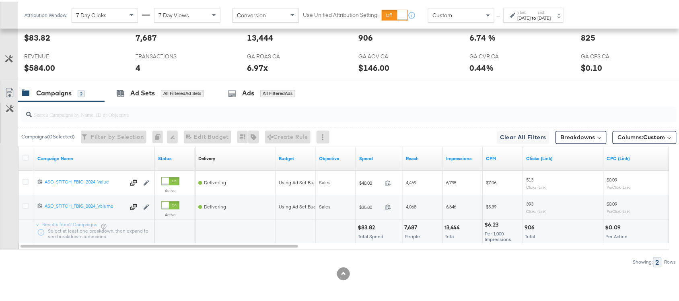
click at [364, 225] on div "$83.82" at bounding box center [368, 227] width 20 height 8
copy div "83.82"
click at [364, 225] on div "$83.82" at bounding box center [368, 227] width 20 height 8
click at [459, 224] on div "13,444" at bounding box center [454, 227] width 18 height 8
copy div "13,444"
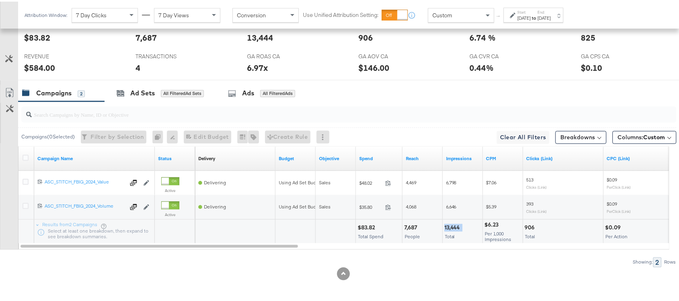
click at [459, 224] on div "13,444" at bounding box center [454, 227] width 18 height 8
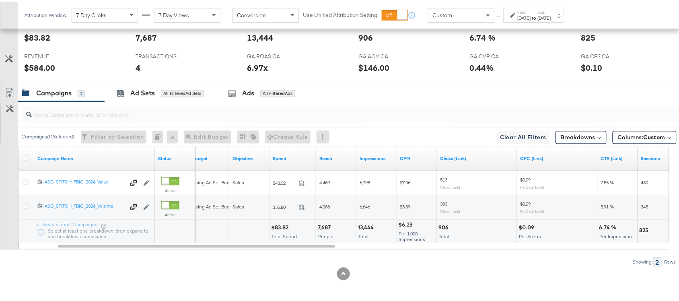
click at [444, 228] on div "906" at bounding box center [445, 227] width 12 height 8
copy div "906"
click at [444, 228] on div "906" at bounding box center [445, 227] width 12 height 8
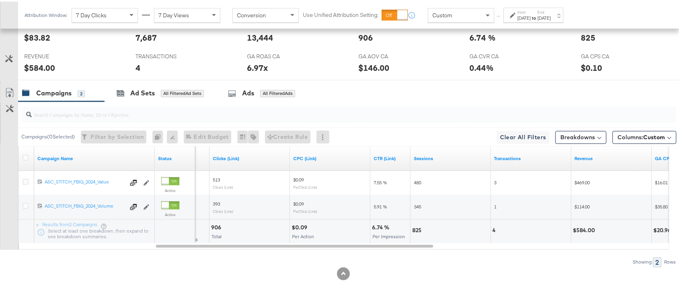
click at [414, 227] on div "825" at bounding box center [419, 229] width 12 height 8
copy div "825"
click at [414, 227] on div "825" at bounding box center [419, 229] width 12 height 8
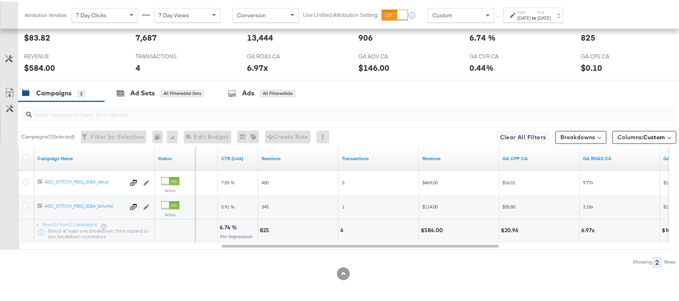
click at [341, 228] on div "4" at bounding box center [344, 229] width 6 height 8
copy div "4"
click at [427, 229] on div "$584.00" at bounding box center [433, 229] width 25 height 8
copy div "584.00"
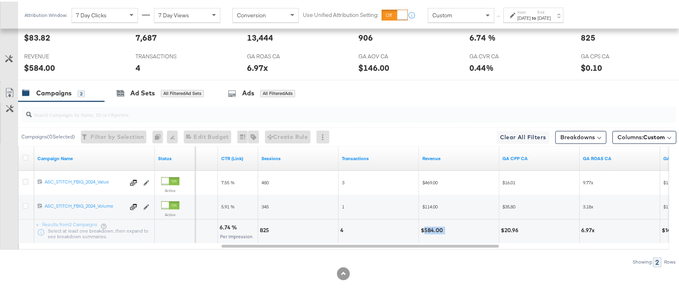
click at [427, 229] on div "$584.00" at bounding box center [433, 229] width 25 height 8
click at [574, 4] on div "Attribution Window: 7 Day Clicks 7 Day Views Conversion Use Unified Attribution…" at bounding box center [296, 13] width 556 height 27
click at [538, 13] on strong "to" at bounding box center [534, 16] width 7 height 6
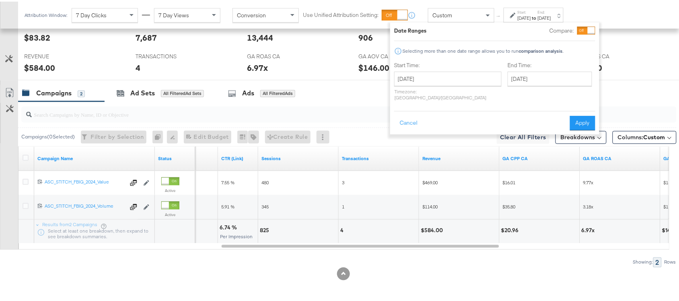
click at [436, 85] on div "August 13th 2025 ‹ August 2025 › Su Mo Tu We Th Fr Sa 27 28 29 30 31 1 2 3 4 5 …" at bounding box center [447, 84] width 107 height 29
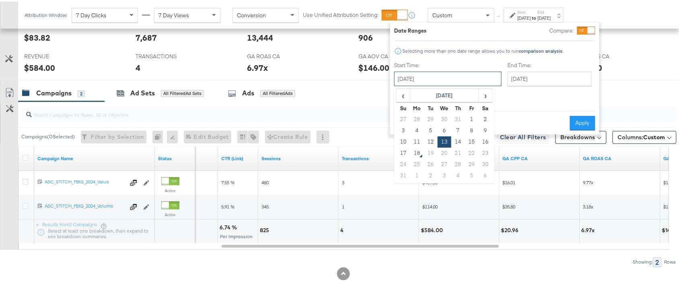
click at [456, 79] on input "[DATE]" at bounding box center [447, 77] width 107 height 14
click at [460, 143] on td "14" at bounding box center [459, 140] width 14 height 11
type input "[DATE]"
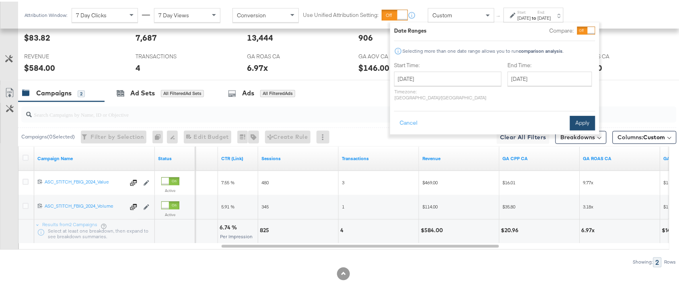
click at [586, 119] on button "Apply" at bounding box center [582, 121] width 25 height 14
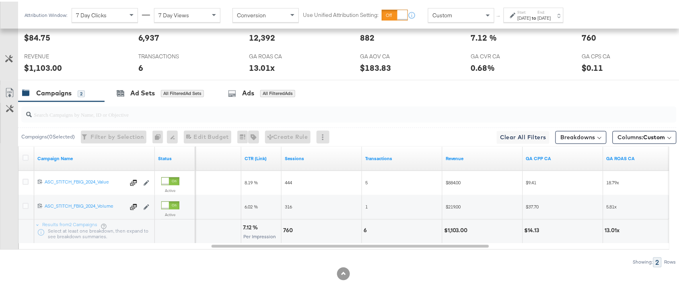
click at [531, 15] on div "[DATE]" at bounding box center [524, 16] width 13 height 6
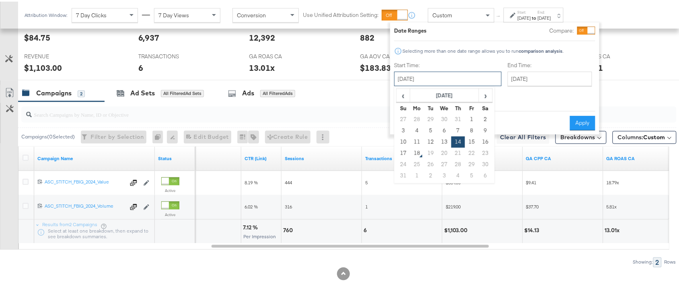
click at [411, 72] on input "[DATE]" at bounding box center [447, 77] width 107 height 14
click at [471, 139] on td "15" at bounding box center [472, 140] width 14 height 11
type input "August 15th 2025"
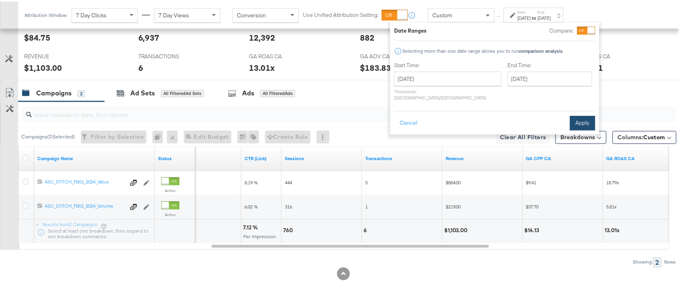
click at [580, 115] on button "Apply" at bounding box center [582, 121] width 25 height 14
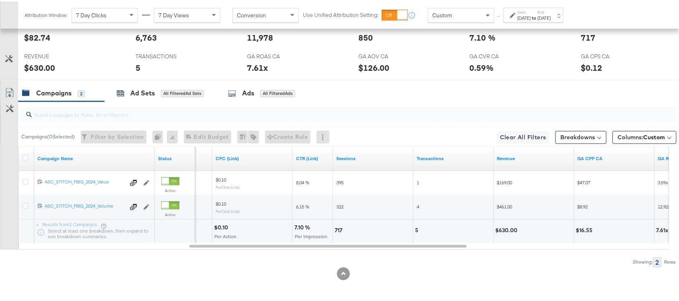
click at [551, 9] on label "End:" at bounding box center [544, 10] width 13 height 5
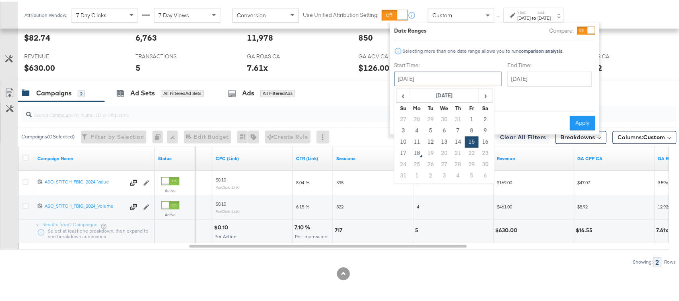
click at [427, 79] on input "August 15th 2025" at bounding box center [447, 77] width 107 height 14
click at [488, 139] on td "16" at bounding box center [486, 140] width 14 height 11
type input "August 16th 2025"
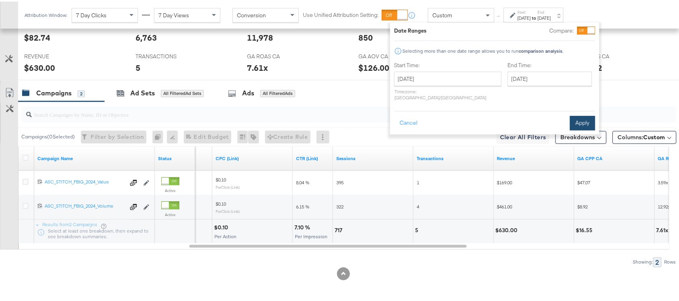
click at [586, 114] on button "Apply" at bounding box center [582, 121] width 25 height 14
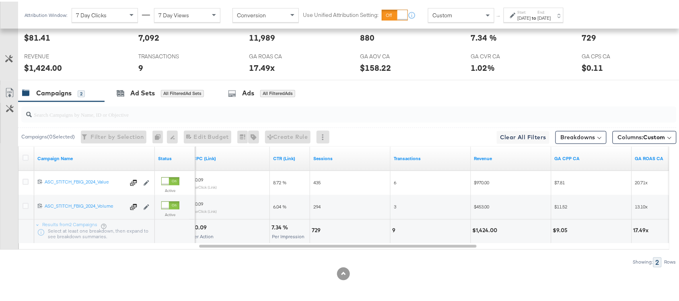
click at [551, 17] on div "Aug 16th 2025" at bounding box center [544, 16] width 13 height 6
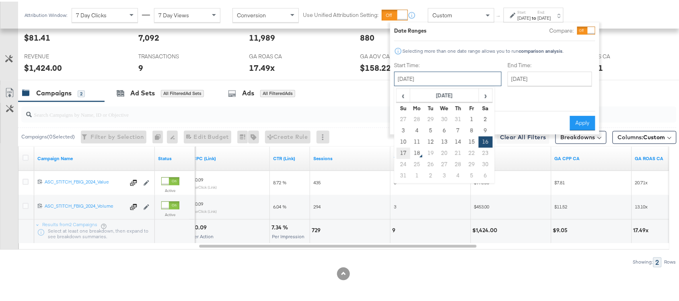
drag, startPoint x: 429, startPoint y: 83, endPoint x: 403, endPoint y: 151, distance: 73.8
click at [403, 85] on div "August 16th 2025 ‹ August 2025 › Su Mo Tu We Th Fr Sa 27 28 29 30 31 1 2 3 4 5 …" at bounding box center [447, 77] width 107 height 14
click at [403, 151] on td "17" at bounding box center [404, 151] width 14 height 11
type input "[DATE]"
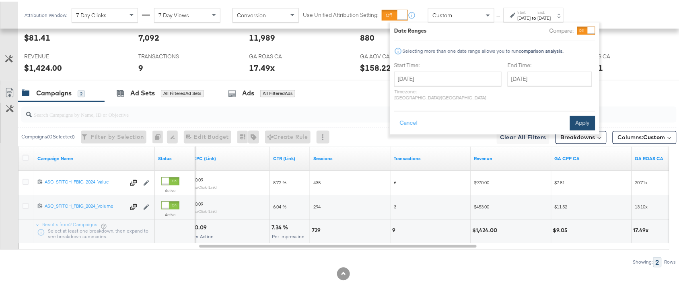
click at [579, 114] on button "Apply" at bounding box center [582, 121] width 25 height 14
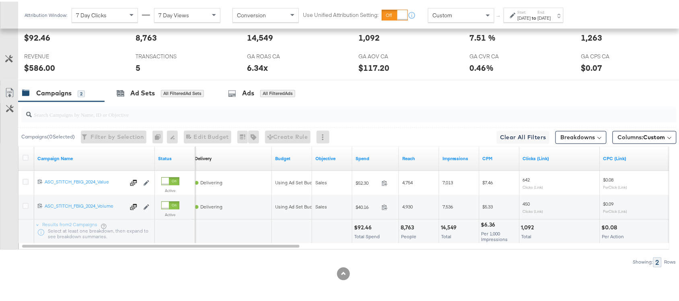
click at [363, 226] on div "$92.46" at bounding box center [364, 227] width 20 height 8
copy div "92.46"
click at [363, 226] on div "$92.46" at bounding box center [364, 227] width 20 height 8
click at [446, 227] on div "14,549" at bounding box center [450, 227] width 19 height 8
copy div "14,549"
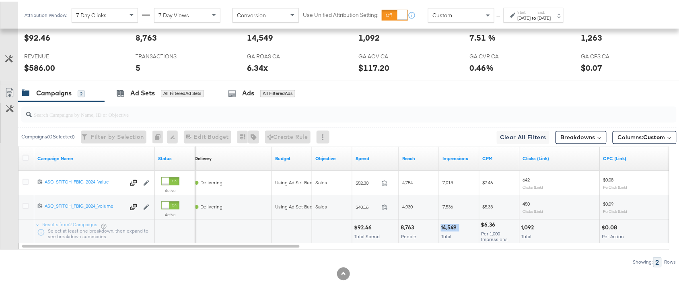
click at [446, 227] on div "14,549" at bounding box center [450, 227] width 19 height 8
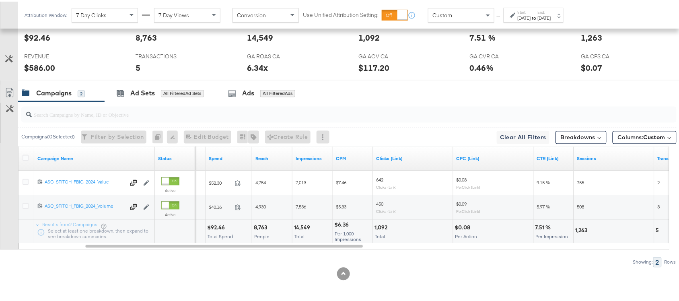
click at [382, 227] on div "1,092" at bounding box center [382, 227] width 15 height 8
copy div "1,092"
click at [382, 227] on div "1,092" at bounding box center [382, 227] width 15 height 8
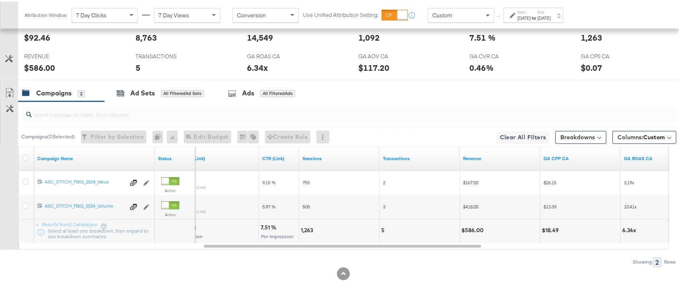
click at [305, 229] on div "1,263" at bounding box center [308, 229] width 14 height 8
copy div "1,263"
click at [305, 229] on div "1,263" at bounding box center [308, 229] width 14 height 8
click at [382, 230] on div "5" at bounding box center [385, 229] width 6 height 8
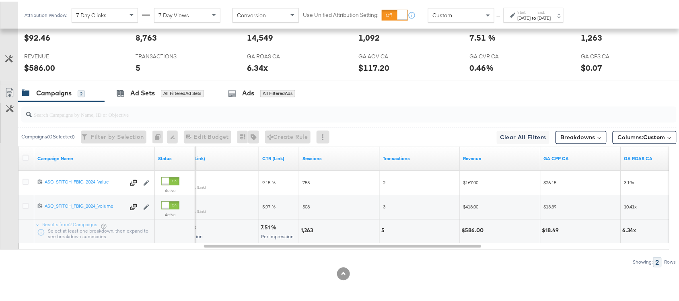
click at [473, 228] on div "$586.00" at bounding box center [474, 229] width 25 height 8
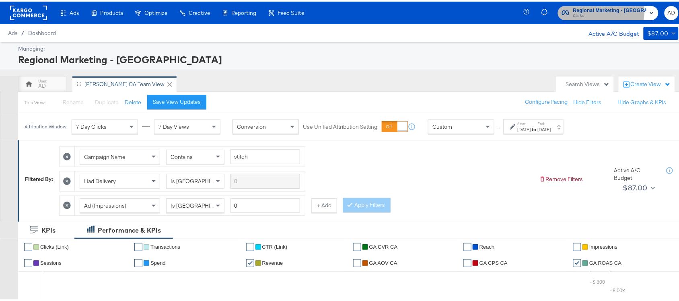
click at [607, 9] on span "Regional Marketing - [GEOGRAPHIC_DATA]" at bounding box center [610, 9] width 73 height 8
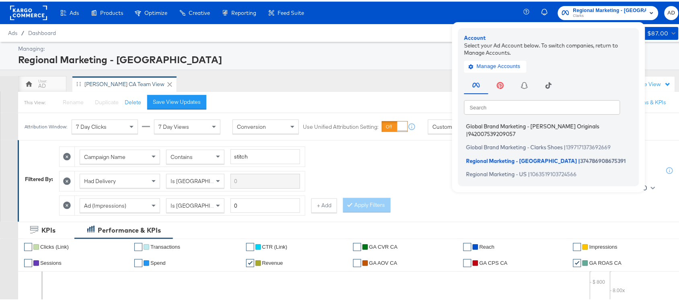
click at [523, 125] on span "Global Brand Marketing - [PERSON_NAME] Originals" at bounding box center [533, 125] width 133 height 6
